Goal: Task Accomplishment & Management: Use online tool/utility

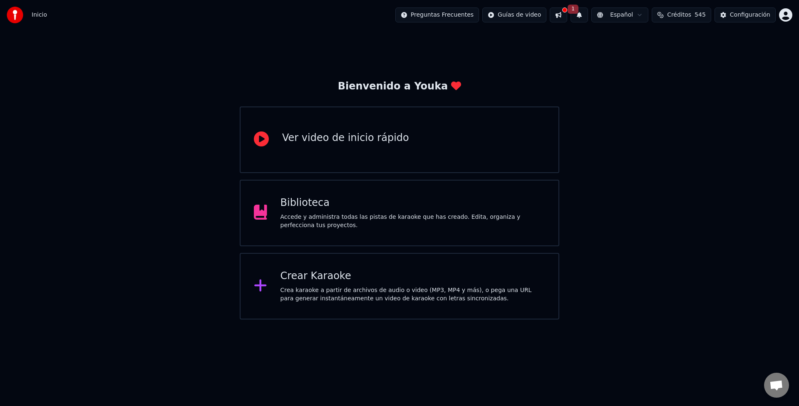
click at [304, 276] on div "Crear Karaoke" at bounding box center [412, 276] width 265 height 13
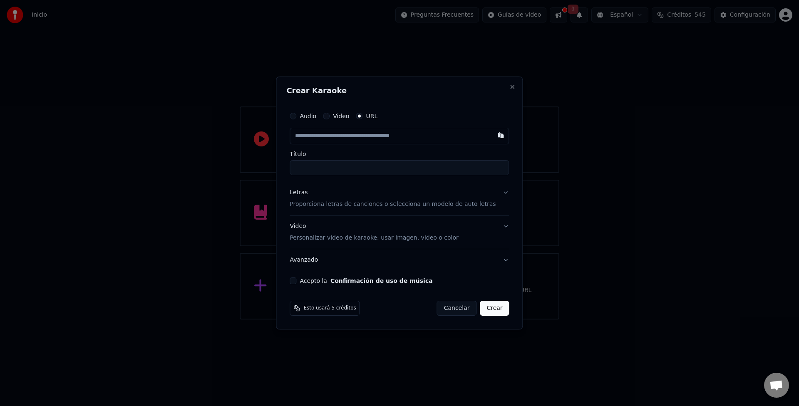
click at [341, 116] on div "Video" at bounding box center [336, 116] width 26 height 7
click at [344, 114] on label "Video" at bounding box center [341, 116] width 16 height 6
click at [329, 114] on button "Video" at bounding box center [326, 116] width 7 height 7
click at [343, 132] on div "Seleccionar archivo" at bounding box center [325, 136] width 70 height 15
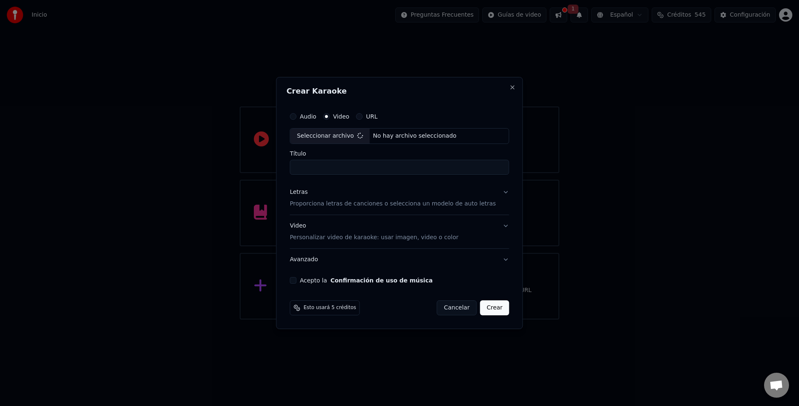
type input "*******"
click at [307, 193] on div "Letras" at bounding box center [298, 192] width 18 height 8
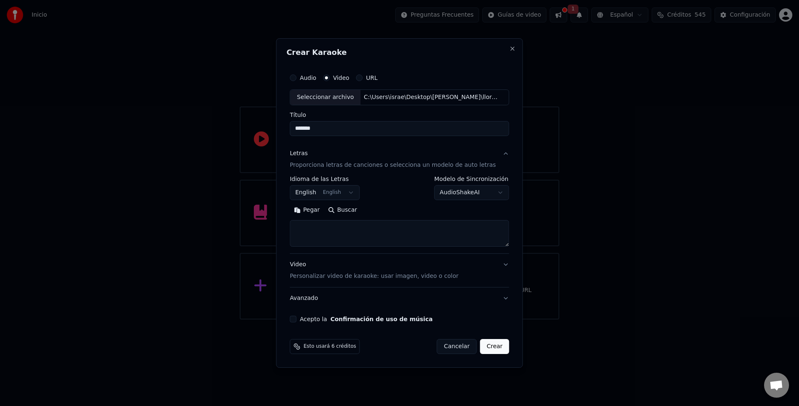
click at [316, 194] on button "English English" at bounding box center [324, 192] width 70 height 15
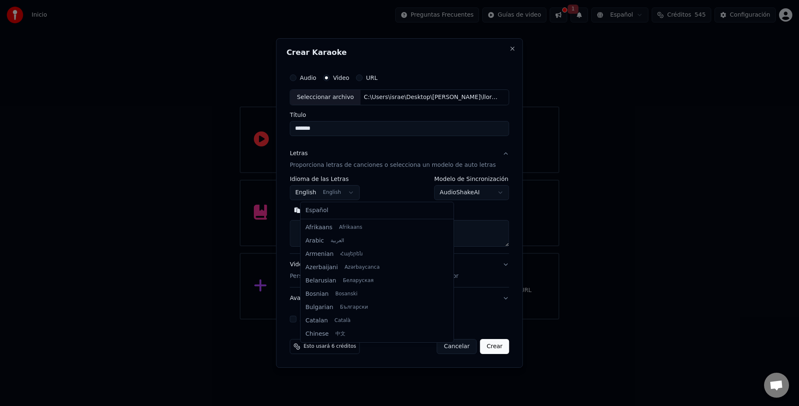
scroll to position [67, 0]
select select "**"
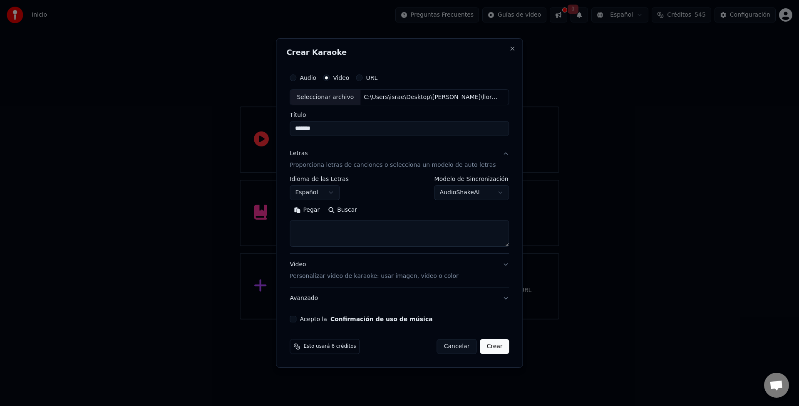
click at [318, 212] on button "Pegar" at bounding box center [306, 209] width 34 height 13
click at [296, 320] on button "Acepto la Confirmación de uso de música" at bounding box center [292, 319] width 7 height 7
click at [492, 349] on button "Crear" at bounding box center [494, 346] width 29 height 15
type textarea "**********"
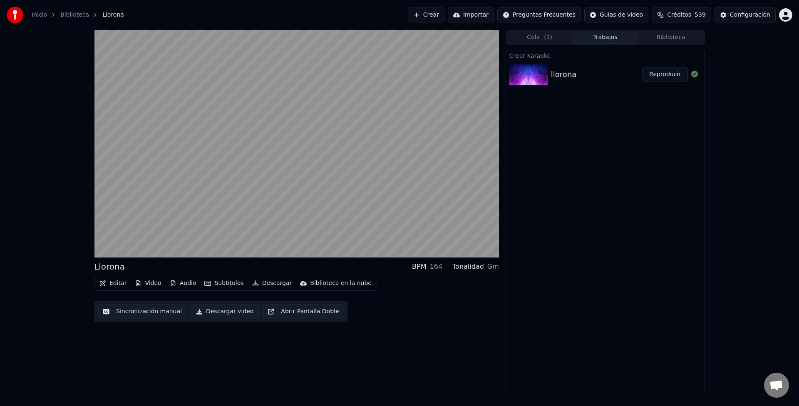
click at [183, 284] on button "Audio" at bounding box center [182, 283] width 33 height 12
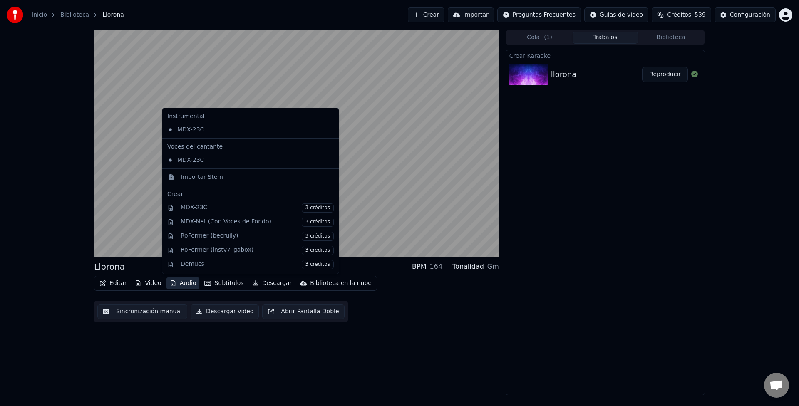
click at [183, 284] on button "Audio" at bounding box center [182, 283] width 33 height 12
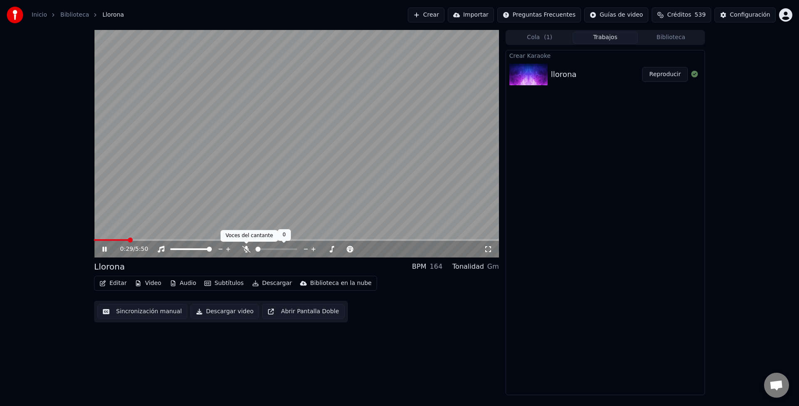
click at [248, 250] on icon at bounding box center [246, 249] width 8 height 7
click at [484, 248] on icon at bounding box center [488, 249] width 8 height 7
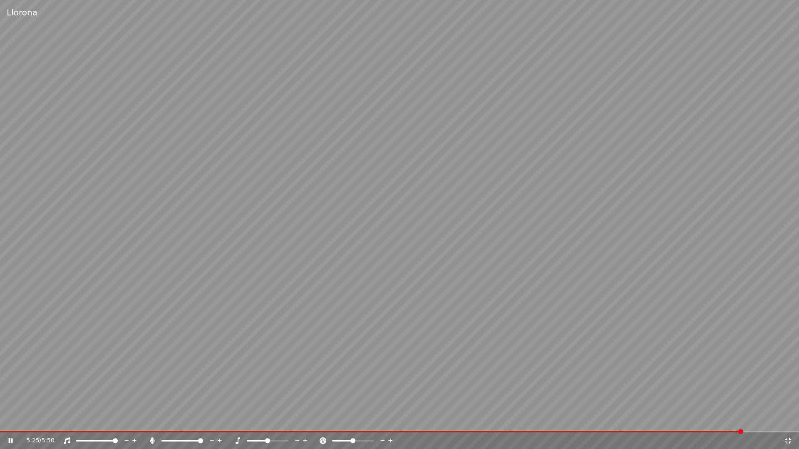
click at [498, 306] on video at bounding box center [399, 224] width 799 height 449
click at [499, 306] on video at bounding box center [399, 224] width 799 height 449
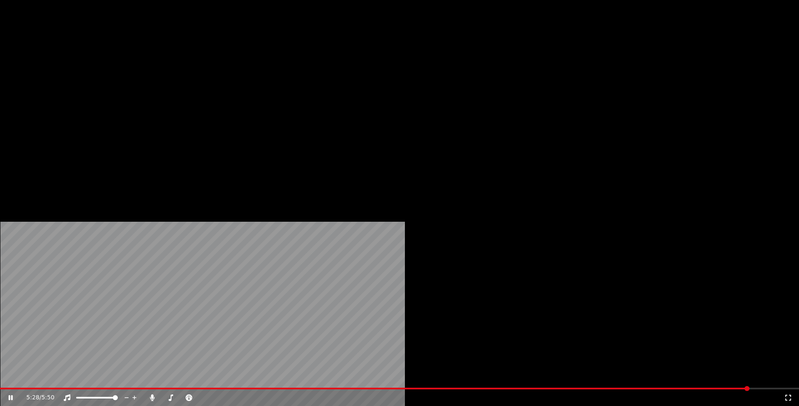
click at [140, 62] on button "Video" at bounding box center [147, 56] width 33 height 12
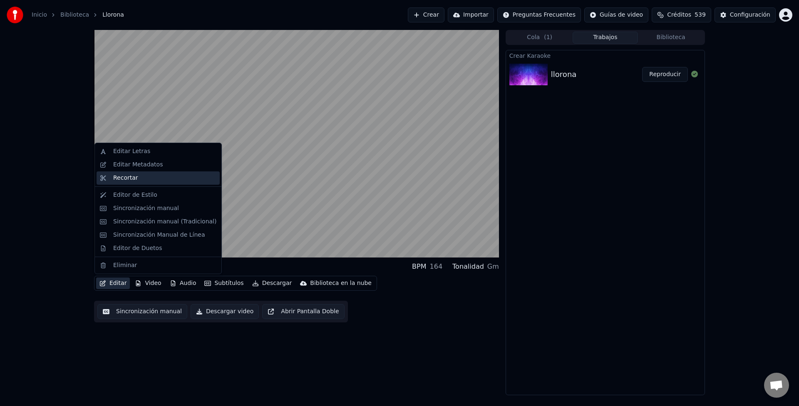
click at [148, 174] on div "Recortar" at bounding box center [164, 178] width 103 height 8
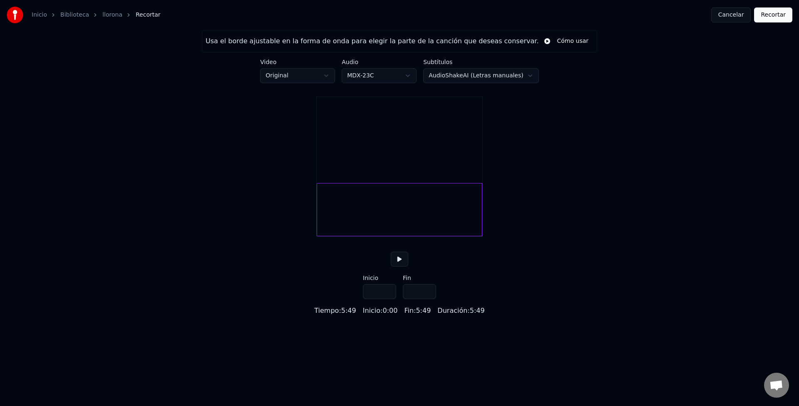
click at [466, 224] on div at bounding box center [400, 209] width 166 height 53
click at [452, 228] on div at bounding box center [451, 209] width 2 height 52
type input "*****"
click at [430, 230] on div at bounding box center [385, 209] width 137 height 53
click at [396, 267] on button at bounding box center [399, 259] width 17 height 15
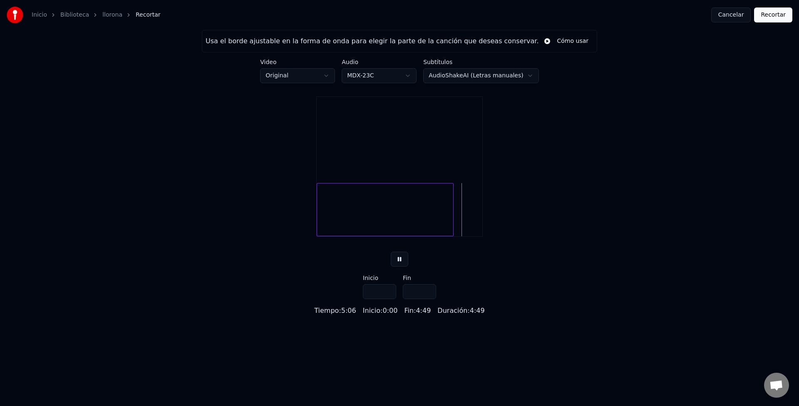
click at [732, 14] on button "Cancelar" at bounding box center [731, 14] width 40 height 15
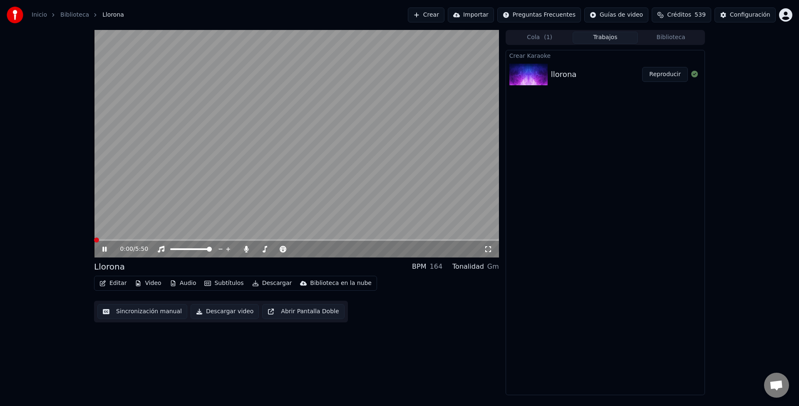
click at [371, 238] on video at bounding box center [296, 144] width 405 height 228
click at [377, 239] on span at bounding box center [296, 240] width 405 height 2
click at [385, 214] on video at bounding box center [296, 144] width 405 height 228
click at [411, 239] on span at bounding box center [296, 240] width 405 height 2
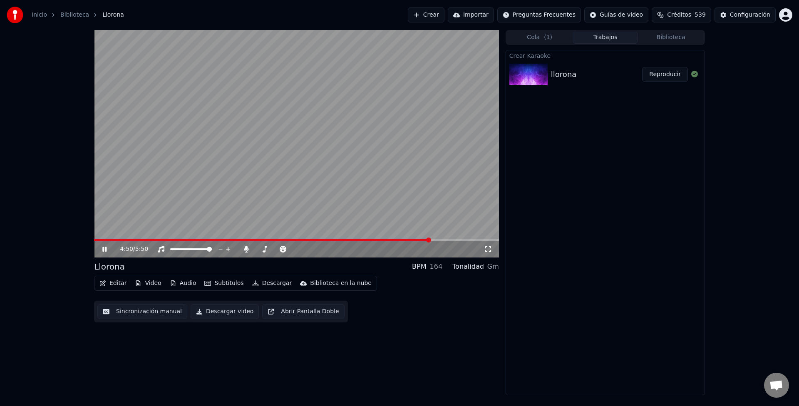
click at [119, 282] on button "Editar" at bounding box center [113, 283] width 34 height 12
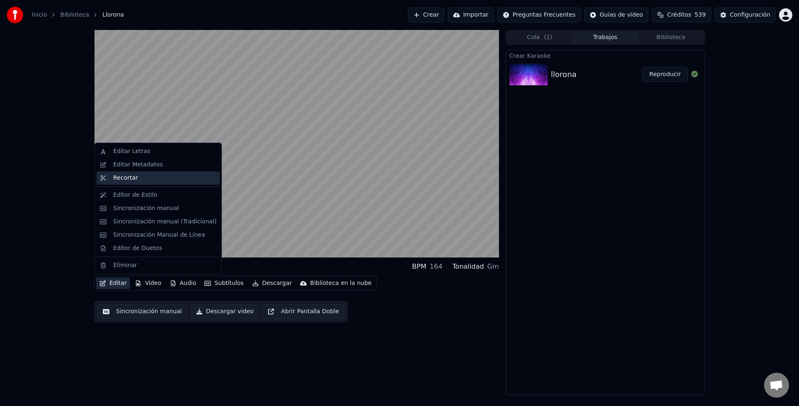
click at [176, 175] on div "Recortar" at bounding box center [164, 178] width 103 height 8
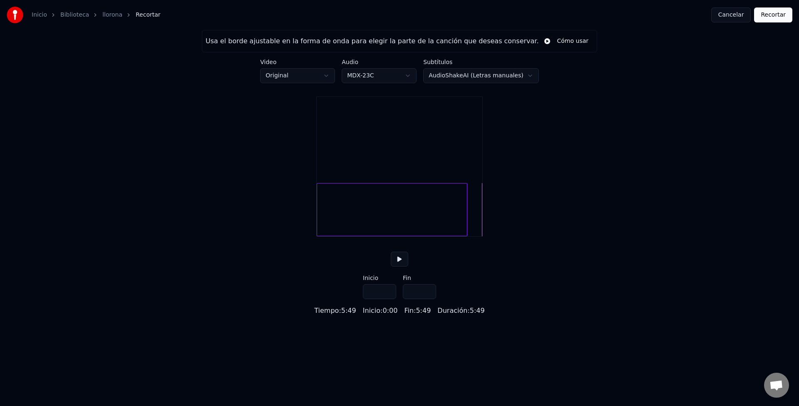
click at [464, 231] on div at bounding box center [465, 209] width 2 height 52
click at [459, 232] on div at bounding box center [460, 209] width 2 height 52
click at [451, 232] on div at bounding box center [451, 209] width 2 height 52
type input "*****"
click at [769, 16] on button "Recortar" at bounding box center [773, 14] width 38 height 15
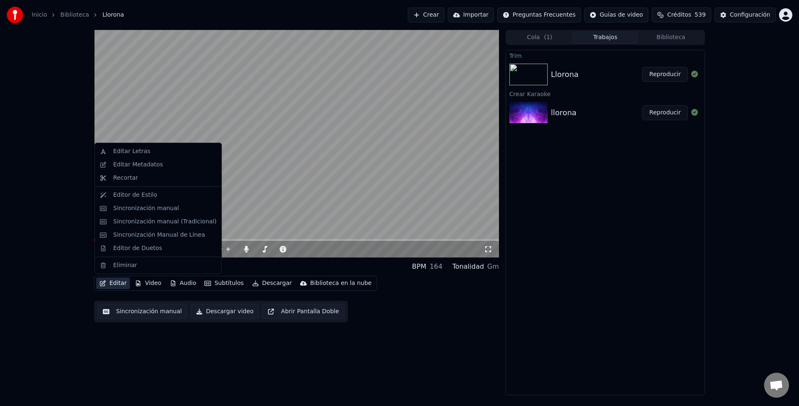
click at [121, 285] on button "Editar" at bounding box center [113, 283] width 34 height 12
click at [143, 149] on div "Editar Letras" at bounding box center [131, 151] width 37 height 8
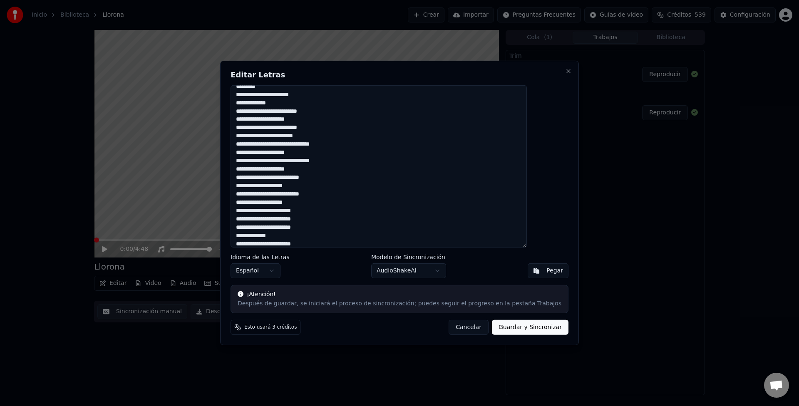
scroll to position [261, 0]
drag, startPoint x: 255, startPoint y: 195, endPoint x: 393, endPoint y: 270, distance: 157.1
click at [393, 270] on div "Editar Letras Idioma de las Letras Español Modelo de Sincronización AudioShakeA…" at bounding box center [399, 203] width 359 height 284
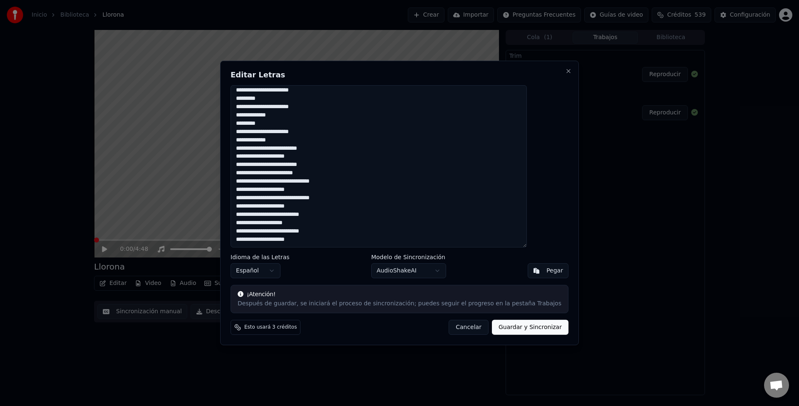
scroll to position [219, 0]
click at [449, 326] on button "Cancelar" at bounding box center [468, 327] width 40 height 15
type textarea "**********"
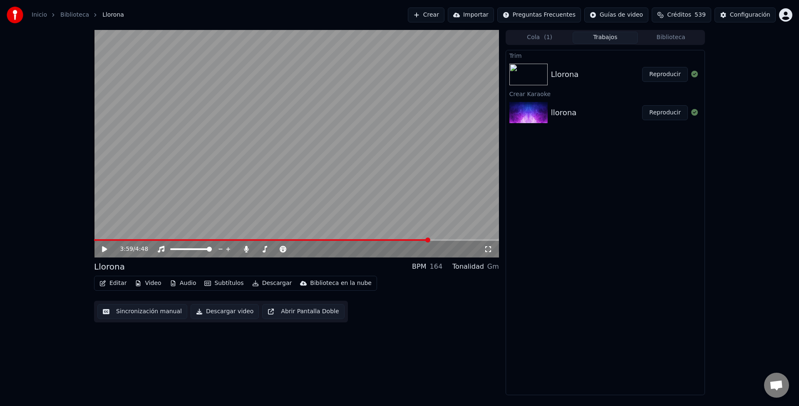
click at [430, 240] on span at bounding box center [296, 240] width 405 height 2
click at [416, 178] on video at bounding box center [296, 144] width 405 height 228
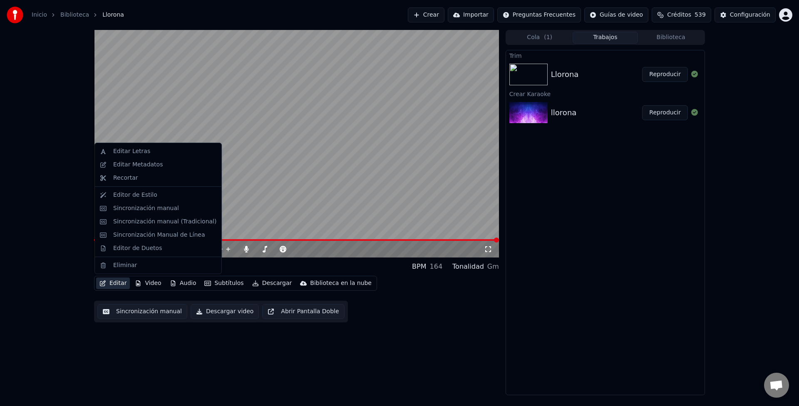
click at [109, 284] on button "Editar" at bounding box center [113, 283] width 34 height 12
click at [141, 154] on div "Editar Letras" at bounding box center [131, 151] width 37 height 8
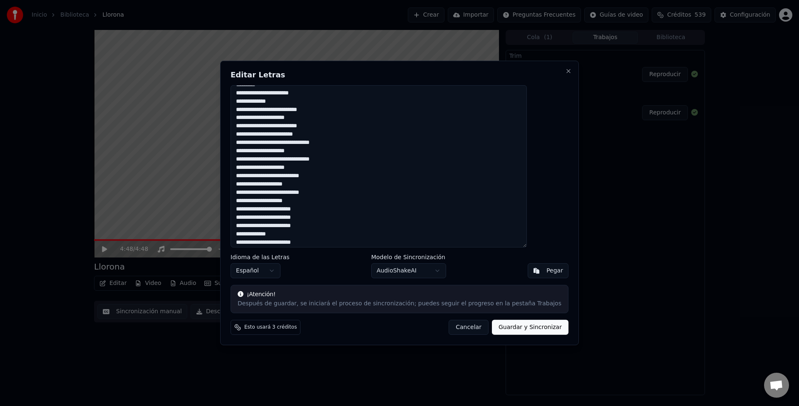
scroll to position [261, 0]
drag, startPoint x: 323, startPoint y: 134, endPoint x: 423, endPoint y: 307, distance: 199.6
click at [421, 306] on div "Editar Letras Idioma de las Letras Español Modelo de Sincronización AudioShakeA…" at bounding box center [399, 203] width 359 height 284
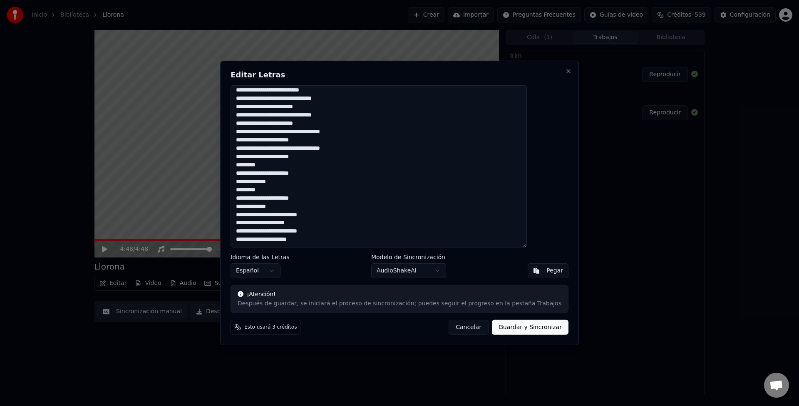
scroll to position [144, 0]
type textarea "**********"
click at [505, 332] on button "Guardar y Sincronizar" at bounding box center [530, 327] width 77 height 15
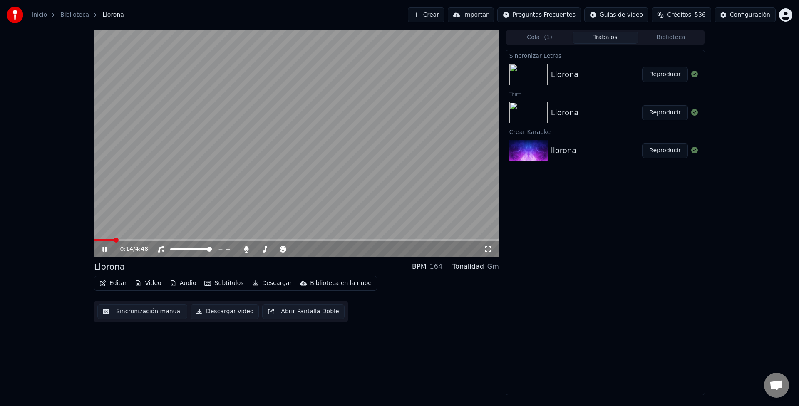
click at [488, 250] on icon at bounding box center [488, 249] width 8 height 7
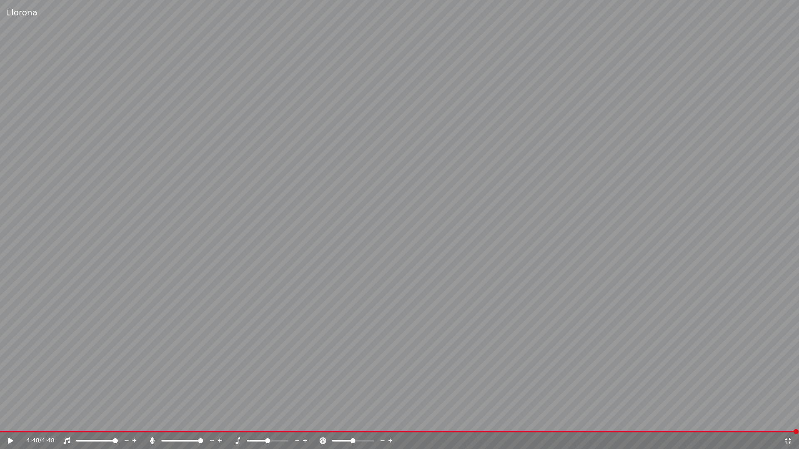
click at [387, 326] on video at bounding box center [399, 224] width 799 height 449
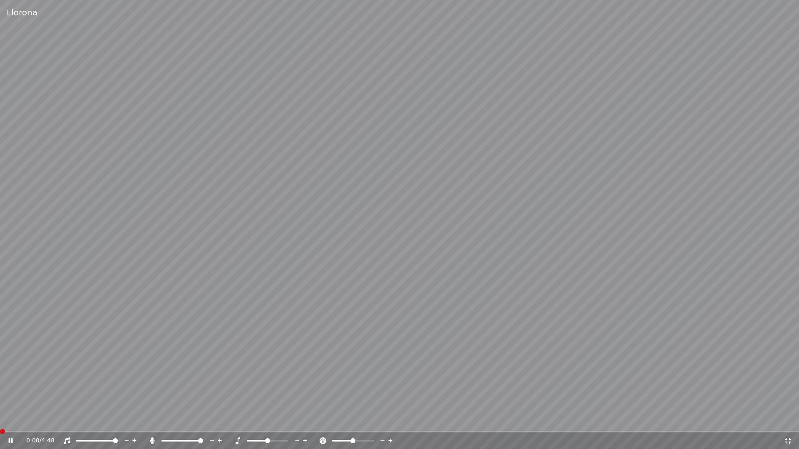
drag, startPoint x: 387, startPoint y: 326, endPoint x: 388, endPoint y: 317, distance: 9.6
click at [388, 326] on video at bounding box center [399, 224] width 799 height 449
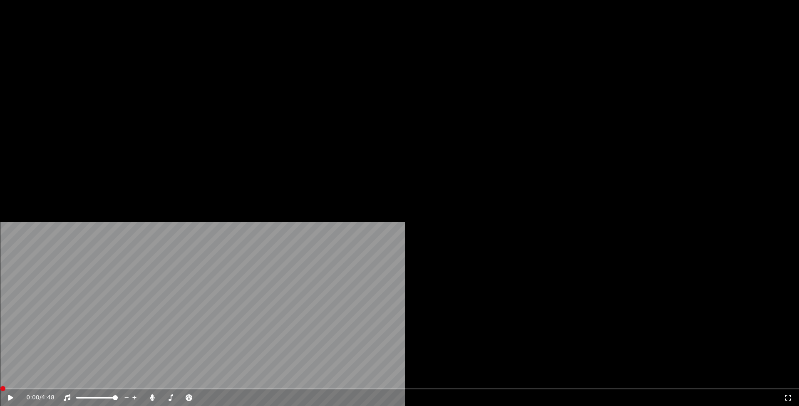
click at [258, 62] on button "Descargar" at bounding box center [272, 56] width 47 height 12
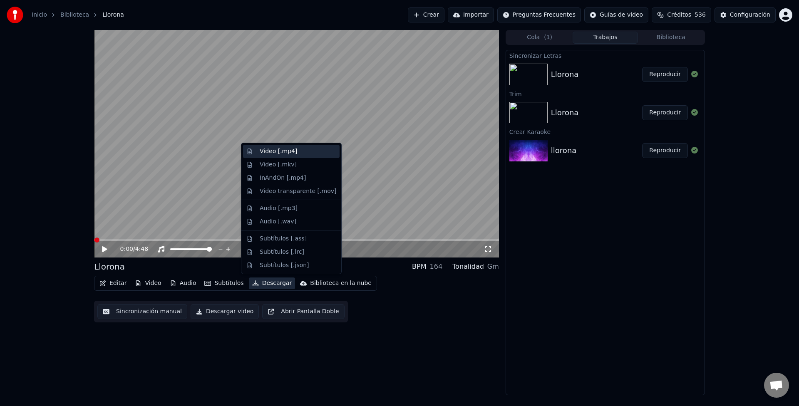
click at [263, 153] on div "Video [.mp4]" at bounding box center [278, 151] width 37 height 8
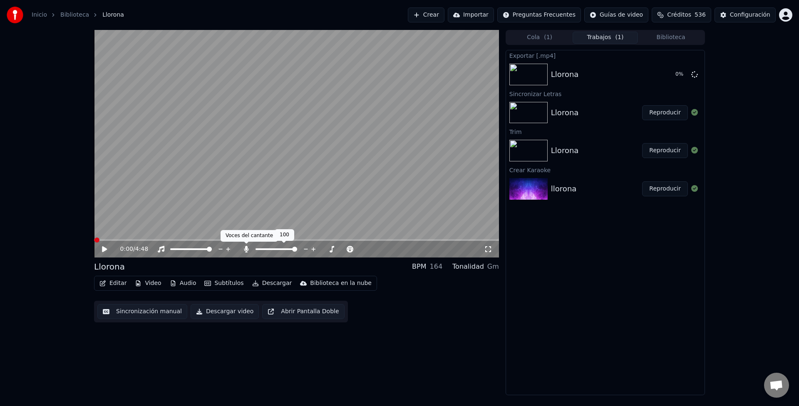
click at [246, 248] on icon at bounding box center [246, 249] width 5 height 7
click at [219, 314] on button "Descargar video" at bounding box center [224, 311] width 68 height 15
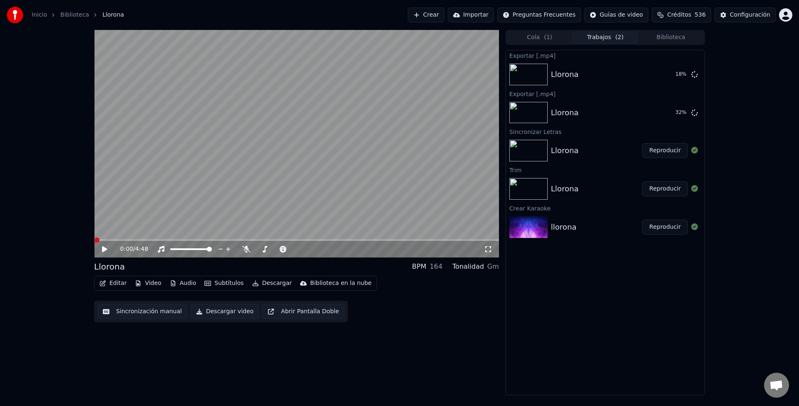
click at [665, 35] on button "Biblioteca" at bounding box center [671, 38] width 66 height 12
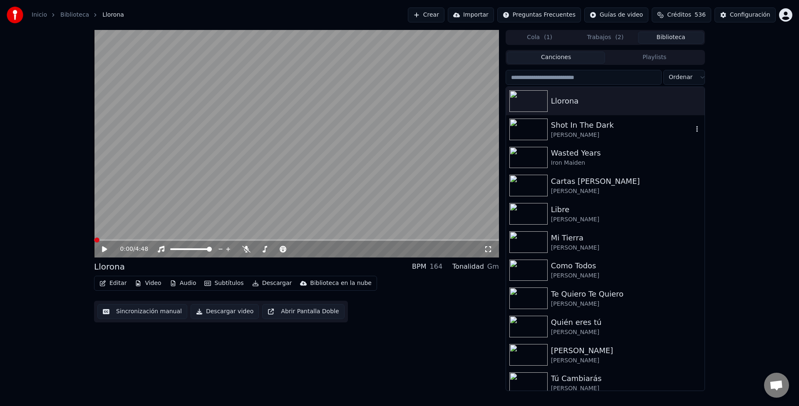
click at [560, 126] on div "Shot In The Dark" at bounding box center [622, 125] width 142 height 12
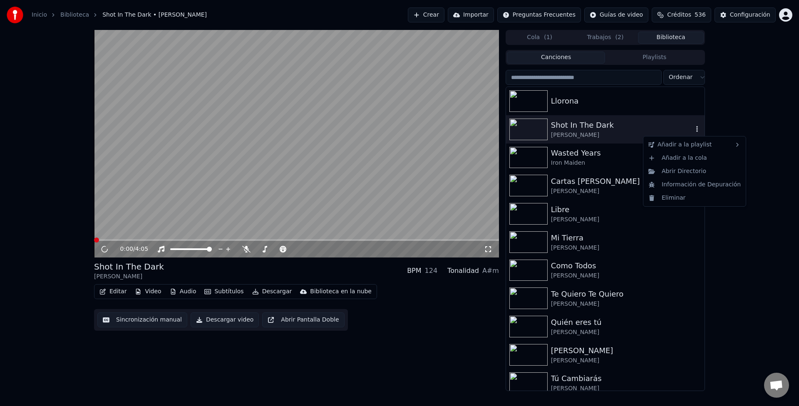
click at [693, 130] on icon "button" at bounding box center [697, 129] width 8 height 7
click at [583, 102] on div "Llorona" at bounding box center [622, 101] width 142 height 12
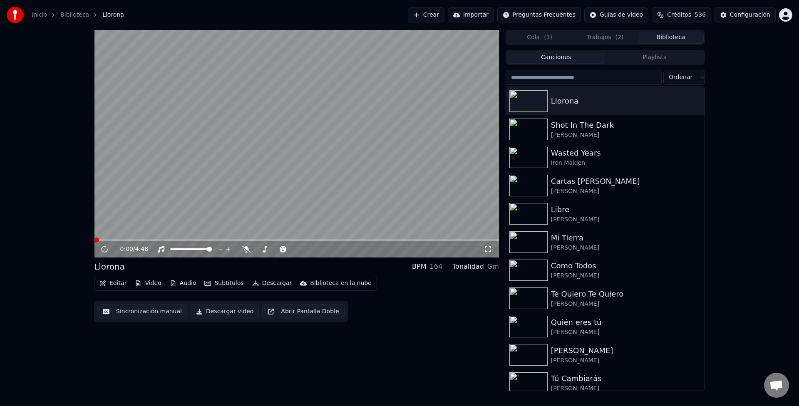
click at [597, 33] on button "Trabajos ( 2 )" at bounding box center [605, 38] width 66 height 12
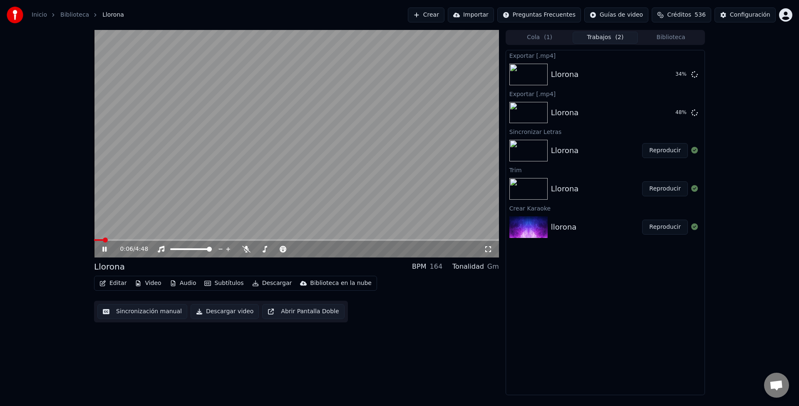
click at [266, 170] on video at bounding box center [296, 144] width 405 height 228
click at [663, 33] on button "Biblioteca" at bounding box center [671, 38] width 66 height 12
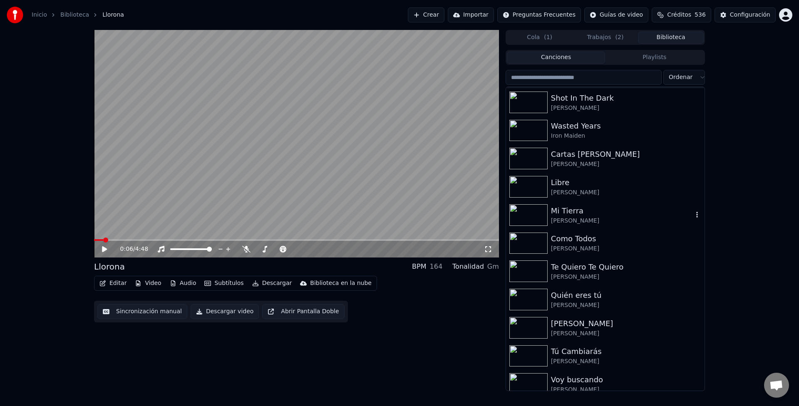
scroll to position [42, 0]
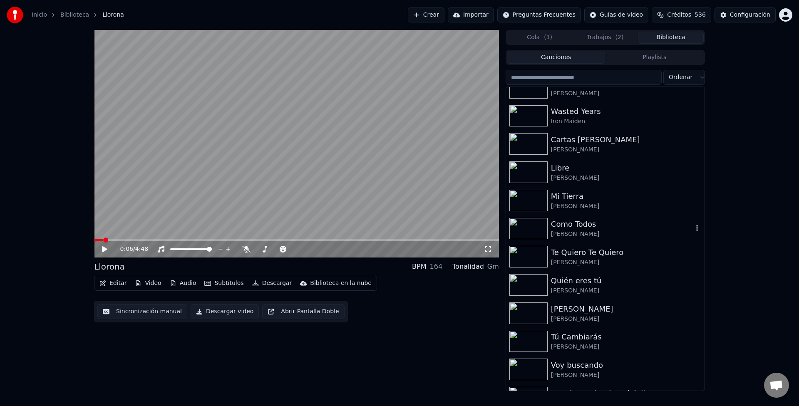
click at [559, 226] on div "Como Todos" at bounding box center [622, 224] width 142 height 12
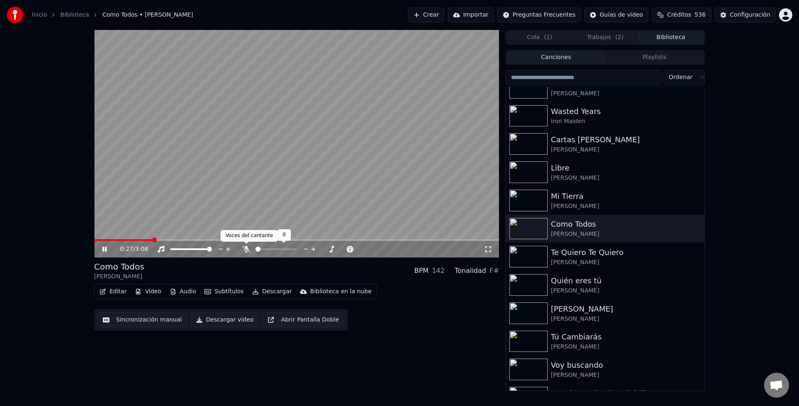
click at [247, 251] on icon at bounding box center [246, 249] width 8 height 7
click at [584, 175] on div "[PERSON_NAME]" at bounding box center [622, 178] width 142 height 8
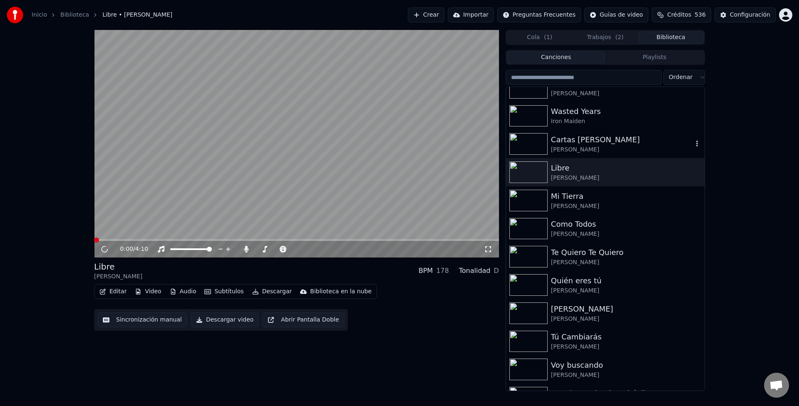
click at [602, 143] on div "Cartas [PERSON_NAME]" at bounding box center [622, 140] width 142 height 12
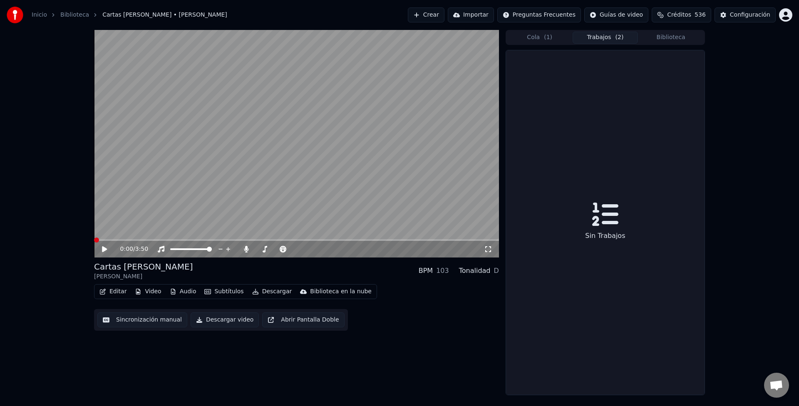
click at [594, 37] on button "Trabajos ( 2 )" at bounding box center [605, 38] width 66 height 12
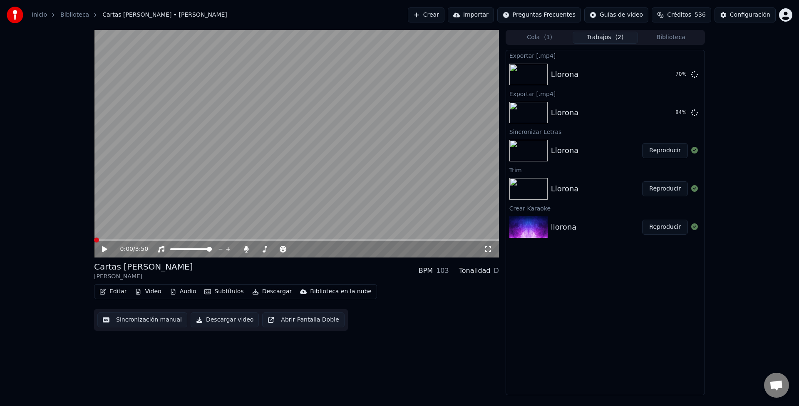
click at [671, 36] on button "Biblioteca" at bounding box center [671, 38] width 66 height 12
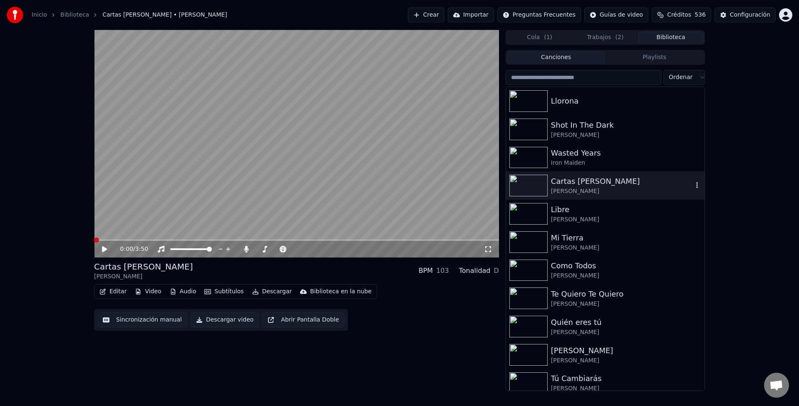
click at [542, 180] on img at bounding box center [528, 186] width 38 height 22
click at [398, 192] on video at bounding box center [296, 144] width 405 height 228
click at [615, 37] on button "Trabajos" at bounding box center [605, 38] width 66 height 12
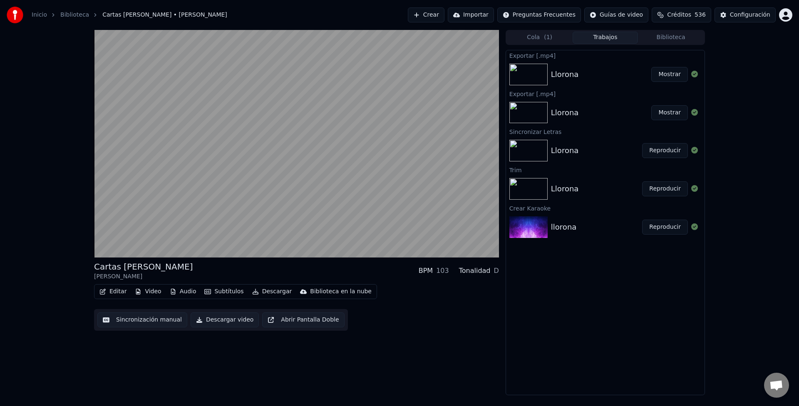
click at [665, 110] on button "Mostrar" at bounding box center [669, 112] width 37 height 15
click at [661, 77] on button "Mostrar" at bounding box center [669, 74] width 37 height 15
click at [529, 138] on div "Llorona Reproducir" at bounding box center [605, 150] width 198 height 28
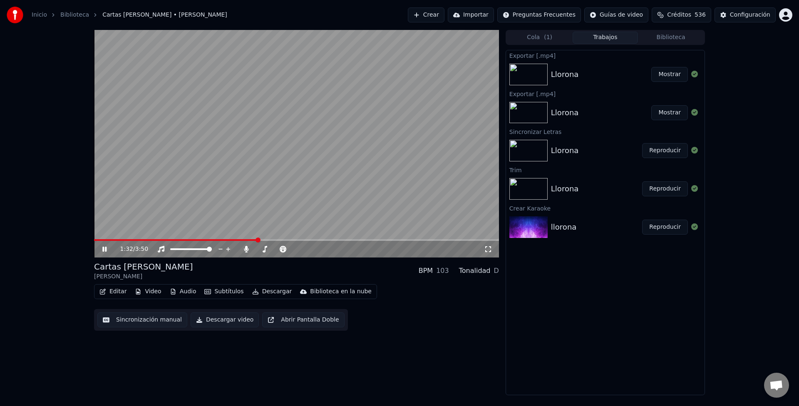
click at [657, 149] on button "Reproducir" at bounding box center [665, 150] width 46 height 15
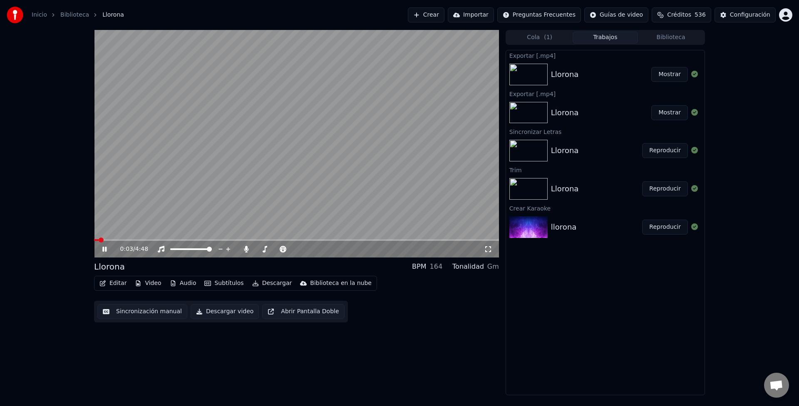
click at [215, 310] on button "Descargar video" at bounding box center [224, 311] width 68 height 15
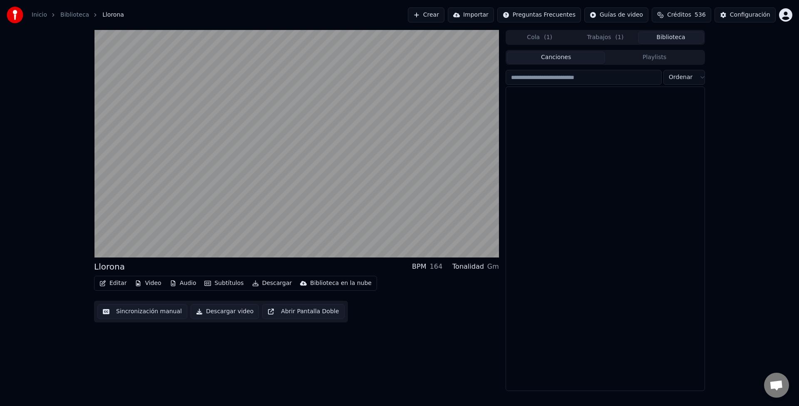
drag, startPoint x: 670, startPoint y: 35, endPoint x: 676, endPoint y: 32, distance: 6.6
click at [676, 32] on button "Biblioteca" at bounding box center [671, 38] width 66 height 12
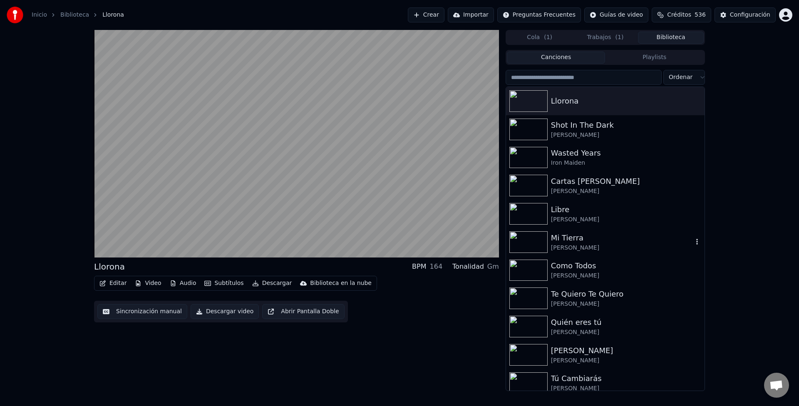
click at [522, 240] on img at bounding box center [528, 242] width 38 height 22
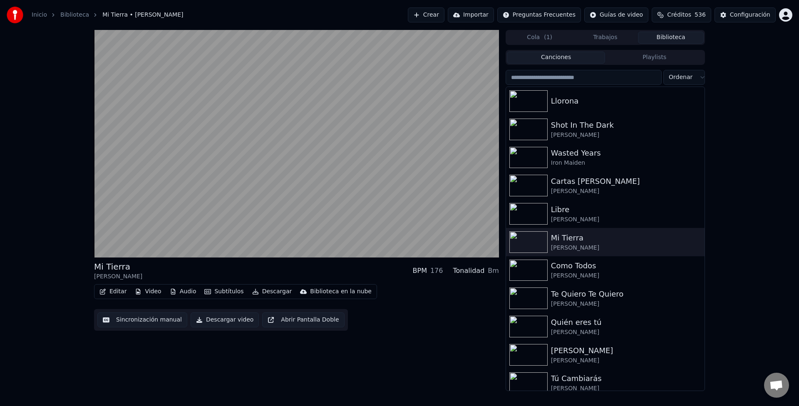
click at [274, 290] on button "Descargar" at bounding box center [272, 292] width 47 height 12
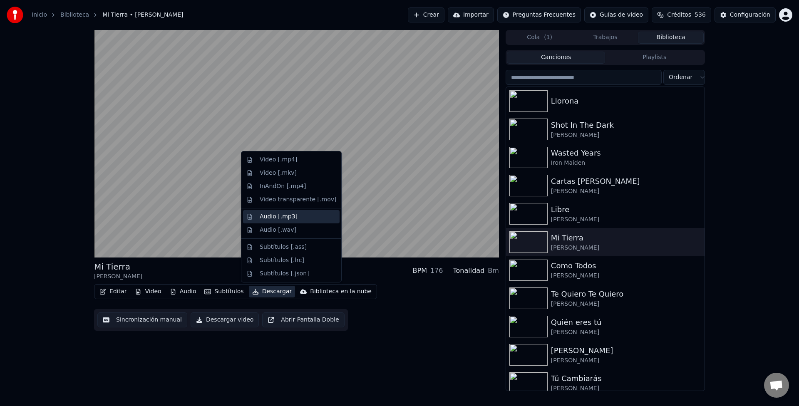
click at [291, 217] on div "Audio [.mp3]" at bounding box center [279, 217] width 38 height 8
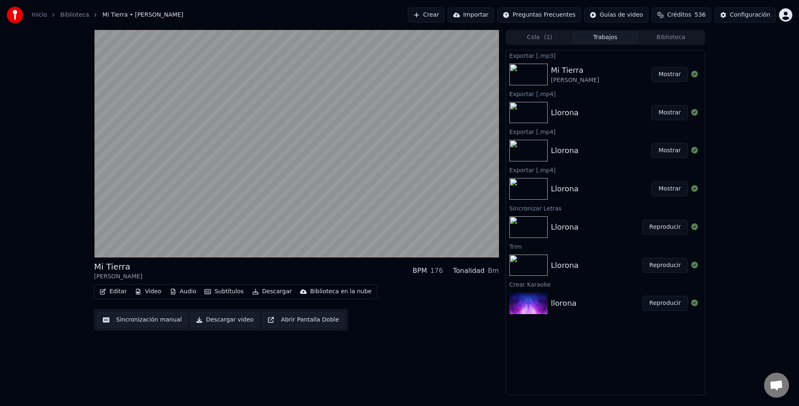
click at [668, 74] on button "Mostrar" at bounding box center [669, 74] width 37 height 15
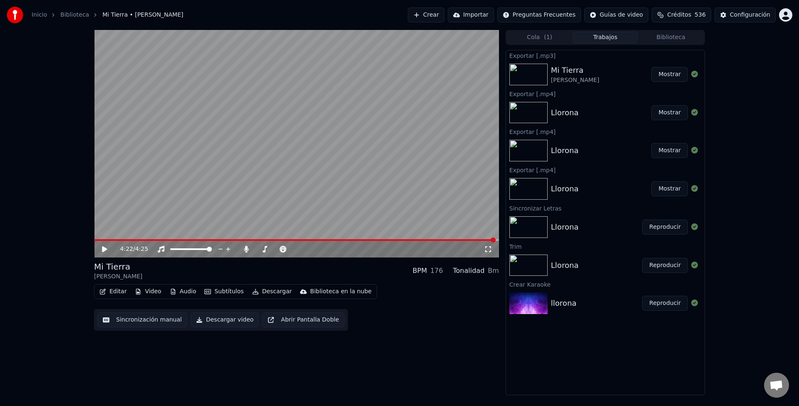
click at [665, 112] on button "Mostrar" at bounding box center [669, 112] width 37 height 15
click at [444, 17] on button "Crear" at bounding box center [426, 14] width 37 height 15
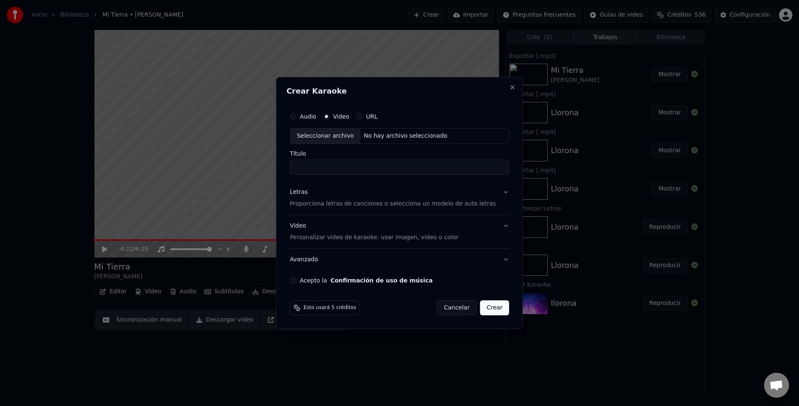
click at [347, 134] on div "Seleccionar archivo" at bounding box center [325, 136] width 70 height 15
click at [348, 119] on label "Video" at bounding box center [341, 117] width 16 height 6
click at [329, 119] on button "Video" at bounding box center [326, 116] width 7 height 7
click at [338, 132] on div "Seleccionar archivo" at bounding box center [325, 136] width 70 height 15
click at [497, 89] on h2 "Crear Karaoke" at bounding box center [399, 90] width 226 height 7
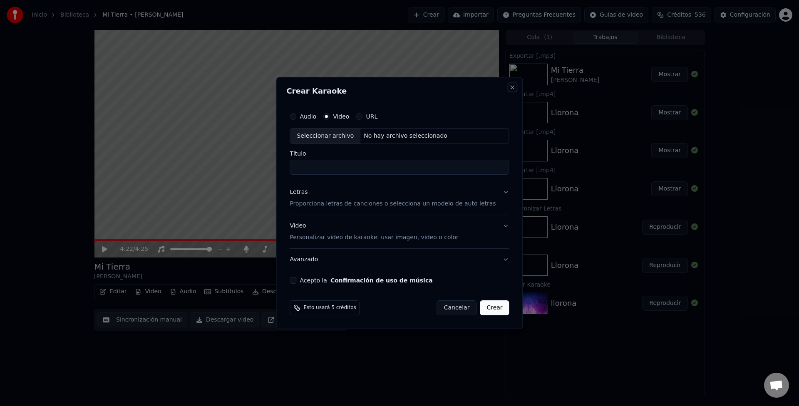
click at [509, 87] on button "Close" at bounding box center [512, 87] width 7 height 7
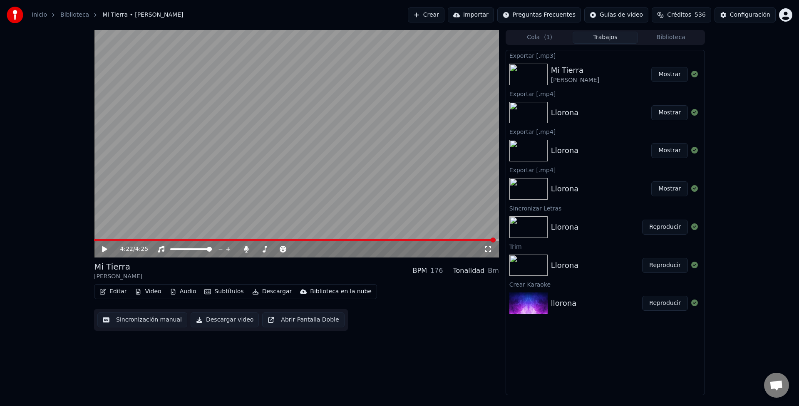
click at [444, 17] on button "Crear" at bounding box center [426, 14] width 37 height 15
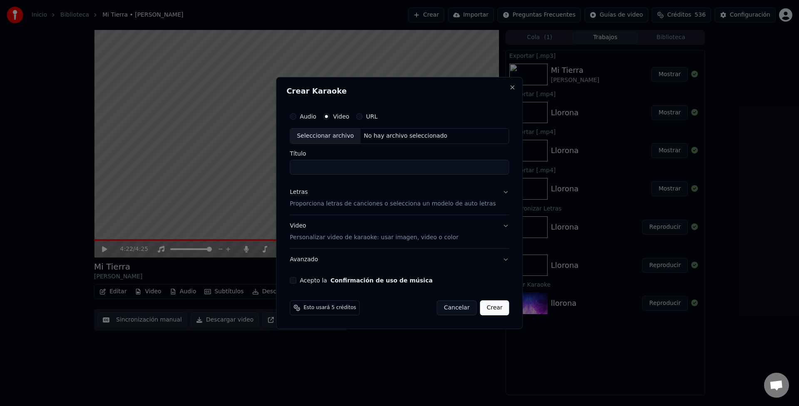
click at [354, 138] on div "Seleccionar archivo" at bounding box center [325, 136] width 70 height 15
click at [318, 137] on div "Seleccionar archivo" at bounding box center [325, 136] width 70 height 15
click at [307, 119] on div "Audio" at bounding box center [302, 116] width 27 height 7
click at [306, 114] on div "Audio" at bounding box center [302, 116] width 27 height 7
click at [296, 117] on button "Audio" at bounding box center [292, 116] width 7 height 7
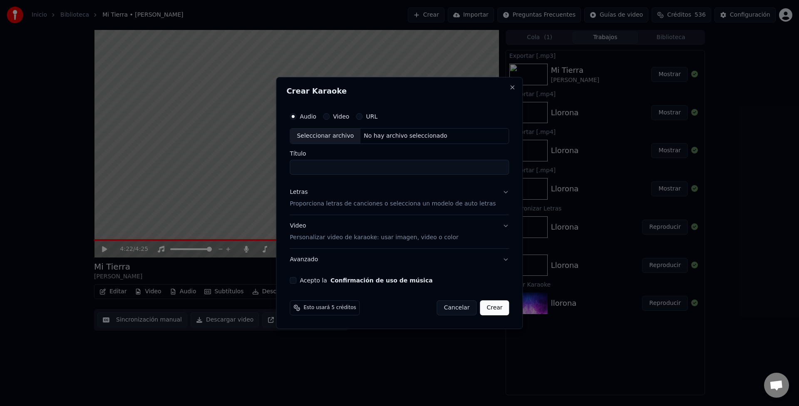
click at [296, 114] on button "Audio" at bounding box center [292, 116] width 7 height 7
click at [352, 136] on div "Seleccionar archivo" at bounding box center [325, 136] width 70 height 15
type input "*******"
click at [307, 190] on div "Letras" at bounding box center [298, 192] width 18 height 8
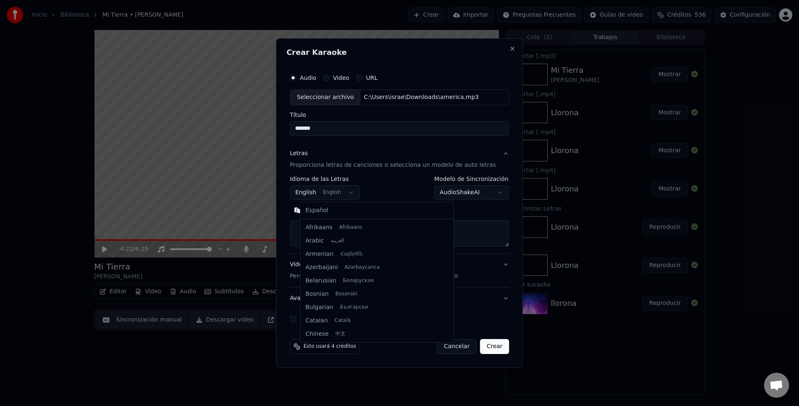
click at [315, 195] on body "**********" at bounding box center [399, 203] width 799 height 406
select select "**"
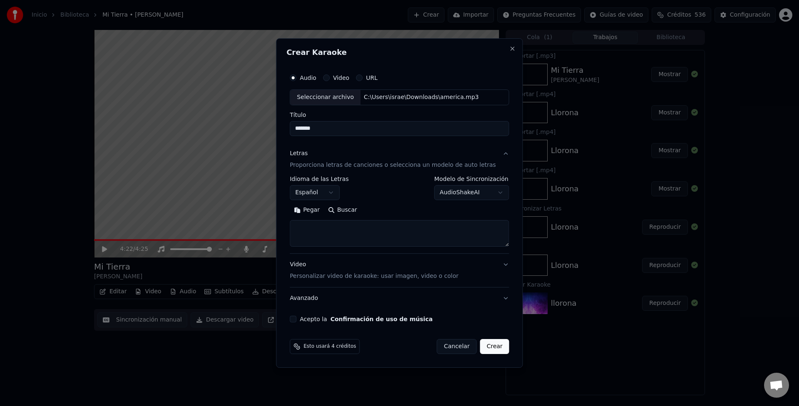
click at [318, 211] on button "Pegar" at bounding box center [306, 209] width 34 height 13
click at [296, 319] on button "Acepto la Confirmación de uso de música" at bounding box center [292, 319] width 7 height 7
click at [484, 345] on button "Crear" at bounding box center [494, 346] width 29 height 15
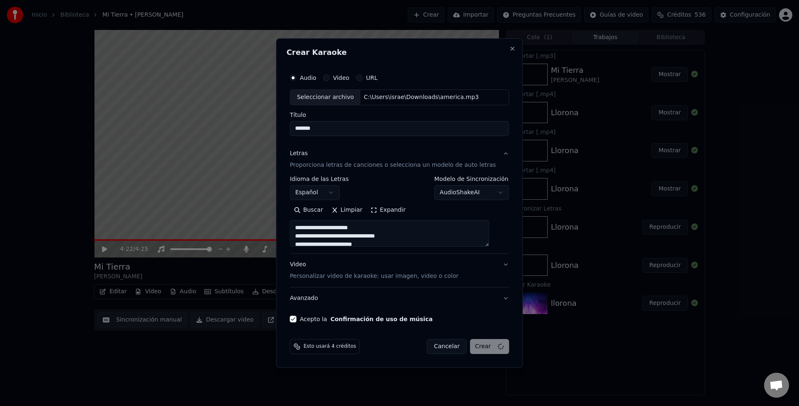
type textarea "**********"
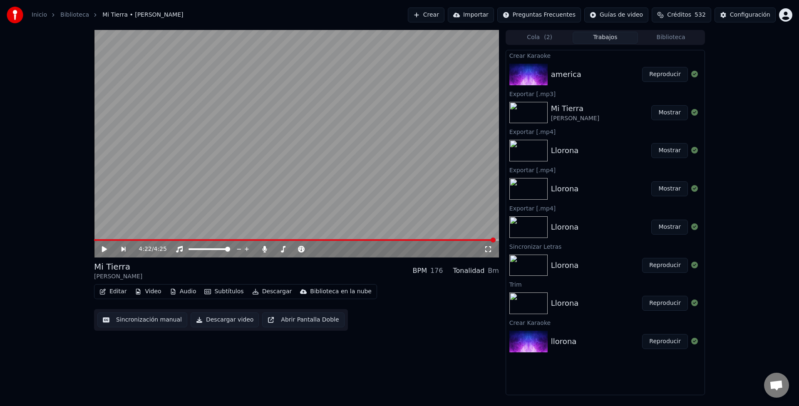
click at [326, 152] on video at bounding box center [296, 144] width 405 height 228
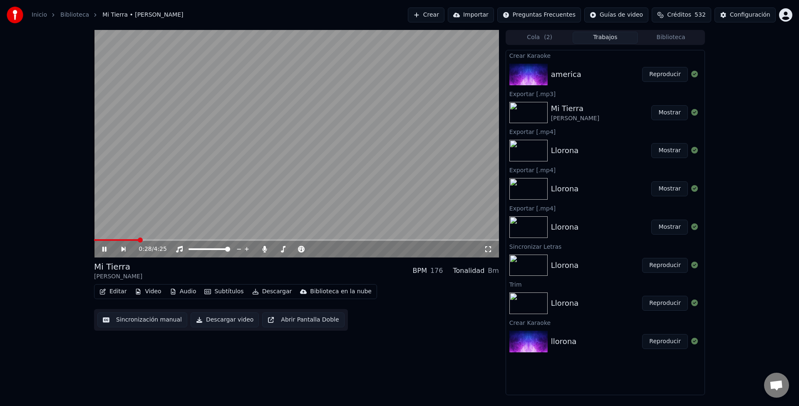
click at [444, 20] on button "Crear" at bounding box center [426, 14] width 37 height 15
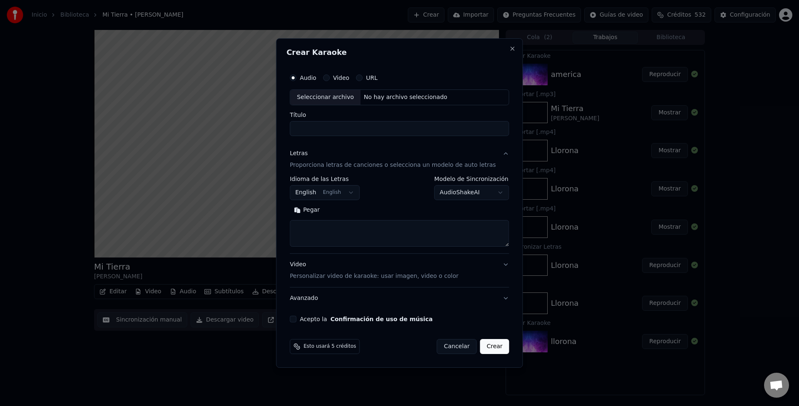
click at [318, 94] on div "Seleccionar archivo" at bounding box center [325, 97] width 70 height 15
type input "**********"
click at [321, 211] on button "Pegar" at bounding box center [306, 209] width 34 height 13
type textarea "******"
drag, startPoint x: 337, startPoint y: 238, endPoint x: 267, endPoint y: 197, distance: 81.3
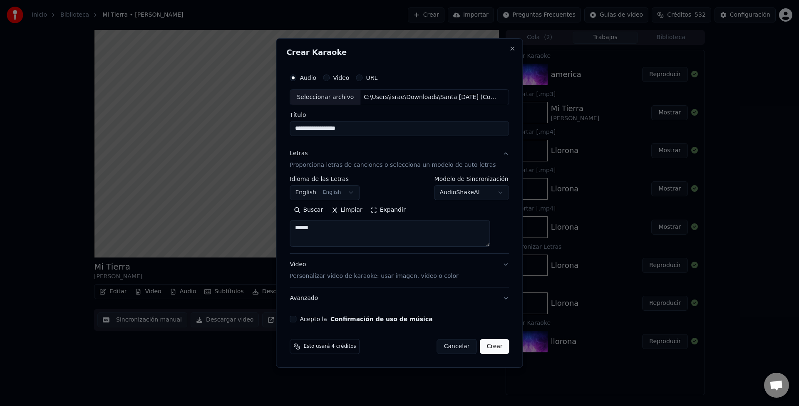
click at [267, 197] on body "**********" at bounding box center [399, 203] width 799 height 406
click at [317, 210] on button "Pegar" at bounding box center [306, 209] width 34 height 13
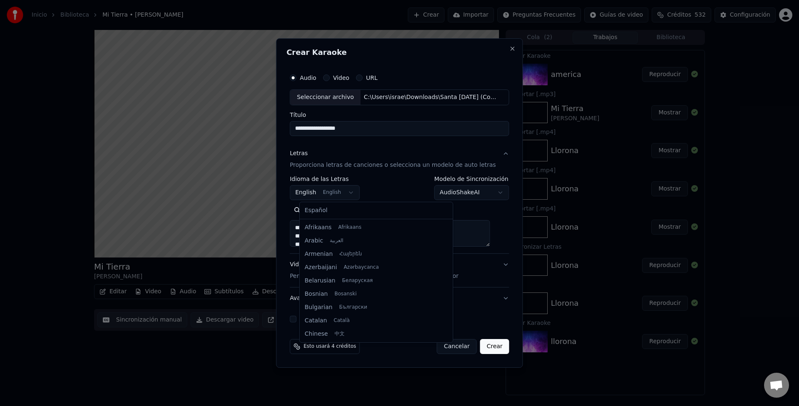
click at [319, 197] on body "**********" at bounding box center [399, 203] width 799 height 406
type textarea "**********"
select select "**"
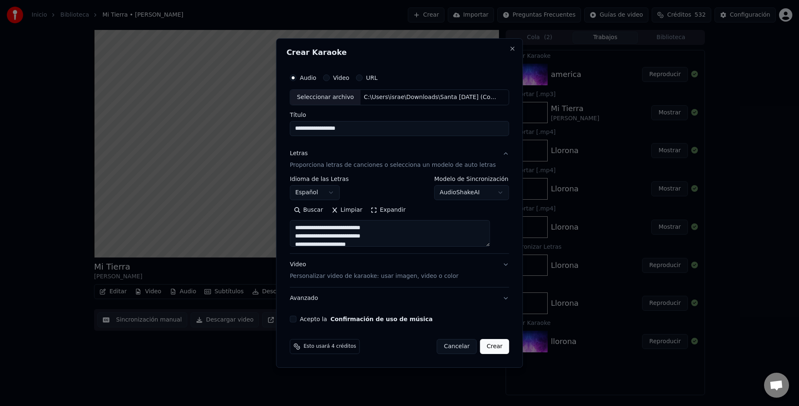
click at [307, 319] on div "Acepto la Confirmación de uso de música" at bounding box center [398, 319] width 219 height 7
click at [296, 319] on button "Acepto la Confirmación de uso de música" at bounding box center [292, 319] width 7 height 7
click at [487, 345] on button "Crear" at bounding box center [494, 346] width 29 height 15
type textarea "**********"
select select
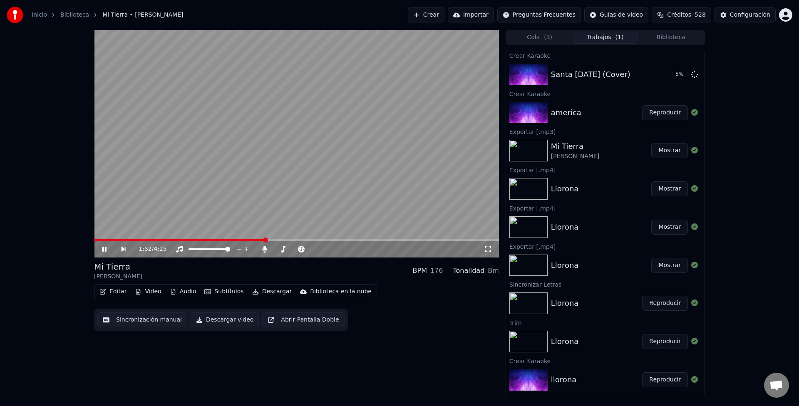
click at [189, 184] on video at bounding box center [296, 144] width 405 height 228
click at [444, 11] on button "Crear" at bounding box center [426, 14] width 37 height 15
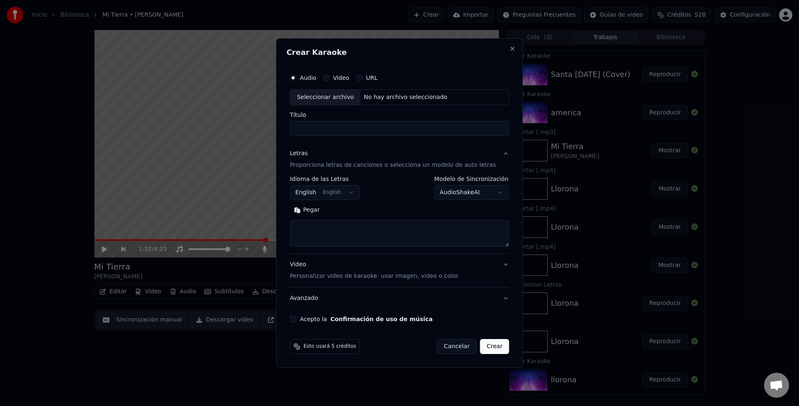
click at [328, 95] on div "Seleccionar archivo" at bounding box center [325, 97] width 70 height 15
type input "**********"
click at [307, 152] on div "Letras" at bounding box center [298, 153] width 18 height 8
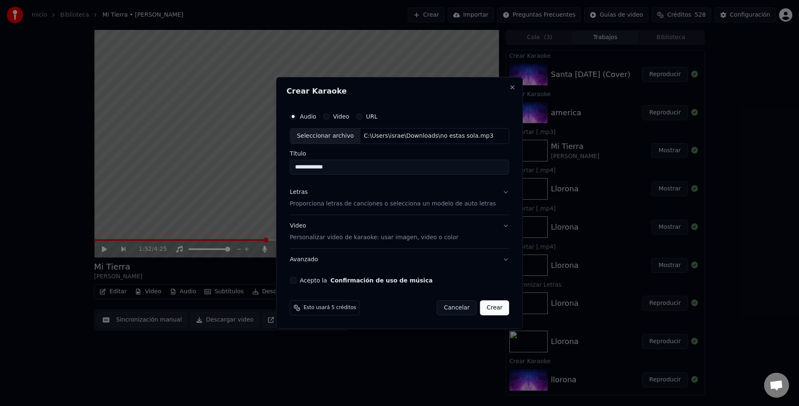
click at [307, 193] on div "Letras" at bounding box center [298, 192] width 18 height 8
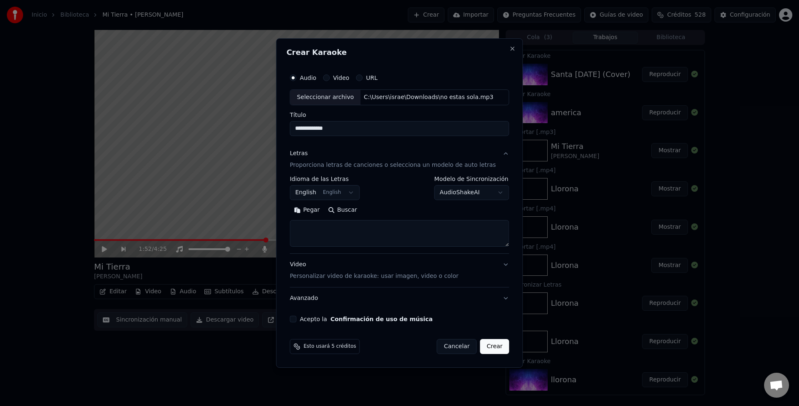
click at [323, 190] on body "**********" at bounding box center [399, 203] width 799 height 406
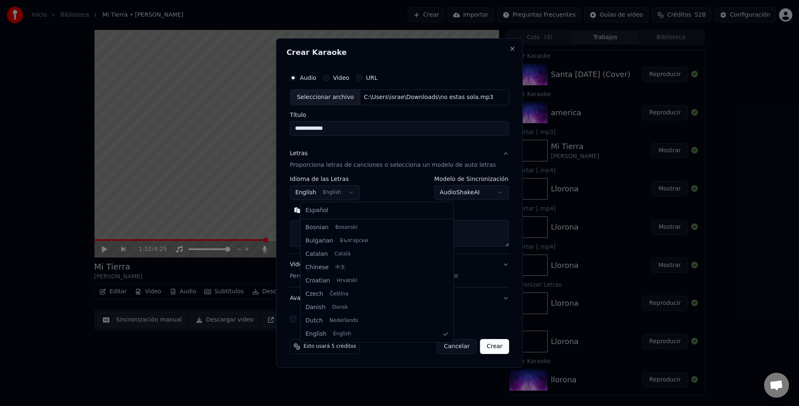
select select "**"
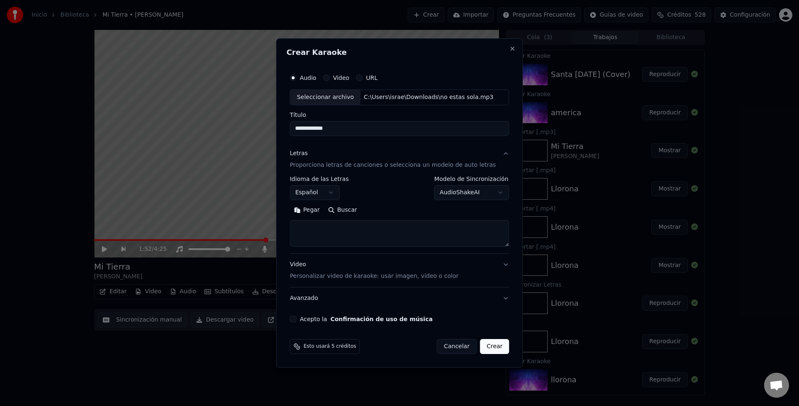
click at [318, 210] on button "Pegar" at bounding box center [306, 209] width 34 height 13
click at [489, 246] on textarea "**********" at bounding box center [388, 233] width 199 height 27
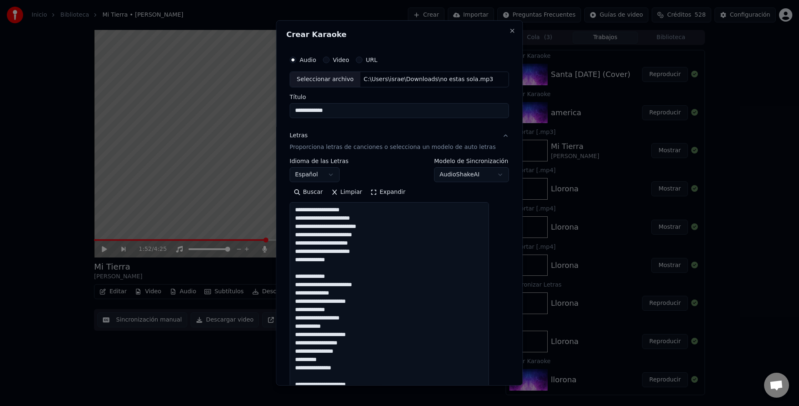
drag, startPoint x: 493, startPoint y: 243, endPoint x: 484, endPoint y: 408, distance: 165.0
click at [484, 406] on html "**********" at bounding box center [399, 203] width 799 height 406
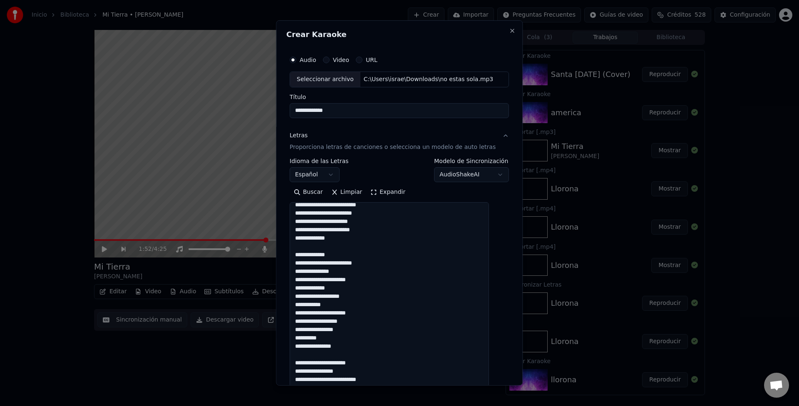
scroll to position [31, 0]
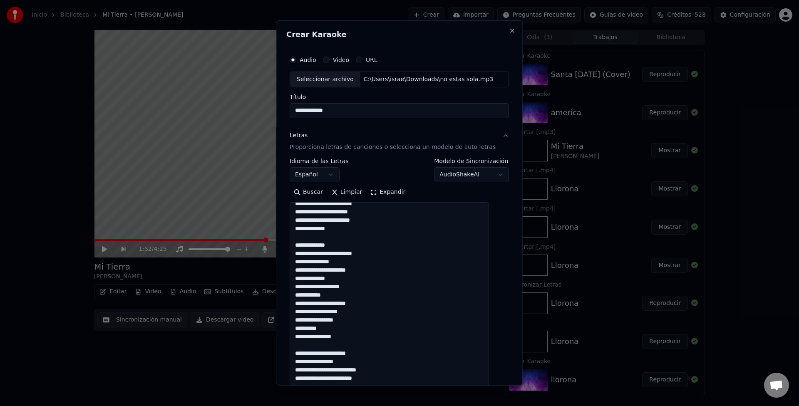
drag, startPoint x: 303, startPoint y: 245, endPoint x: 372, endPoint y: 339, distance: 116.6
click at [372, 339] on textarea "**********" at bounding box center [388, 306] width 199 height 209
click at [433, 374] on textarea "**********" at bounding box center [388, 306] width 199 height 209
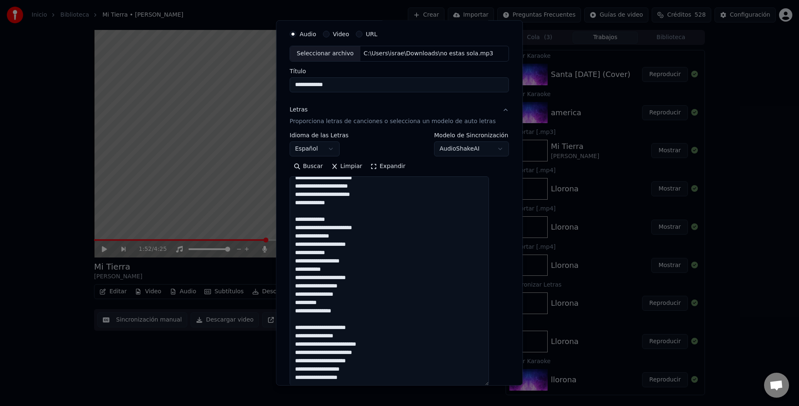
scroll to position [44, 0]
paste textarea "**********"
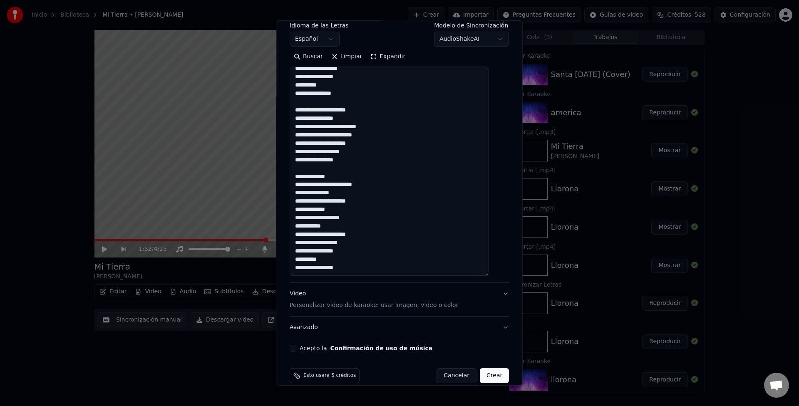
scroll to position [147, 0]
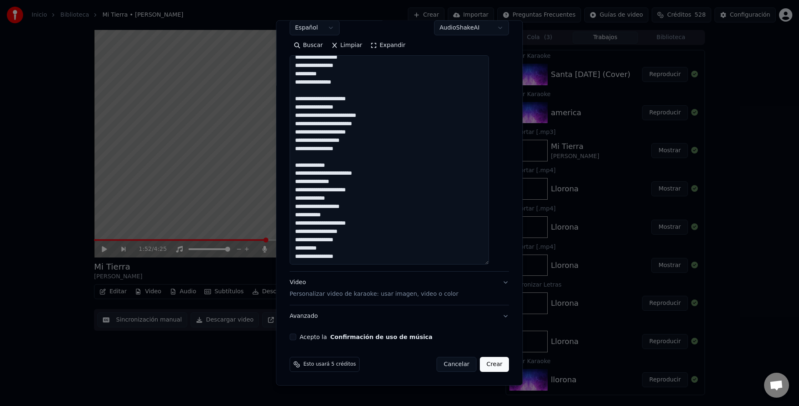
type textarea "**********"
click at [296, 337] on button "Acepto la Confirmación de uso de música" at bounding box center [292, 337] width 7 height 7
click at [486, 367] on button "Crear" at bounding box center [494, 364] width 29 height 15
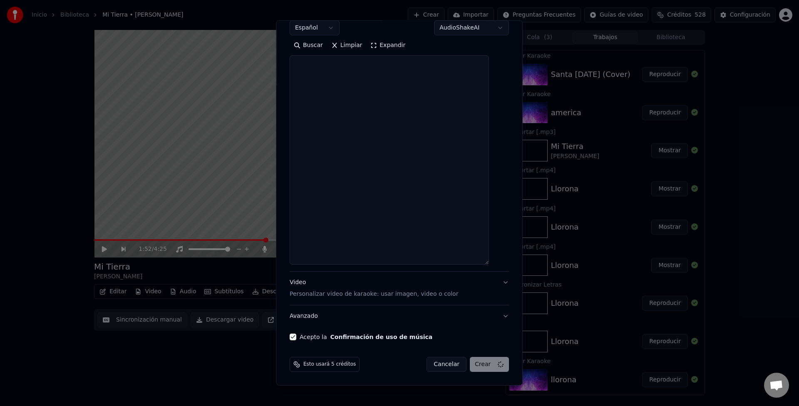
select select
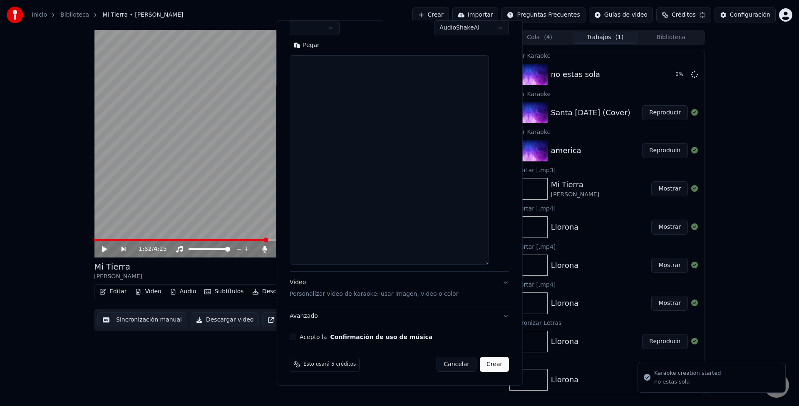
scroll to position [0, 0]
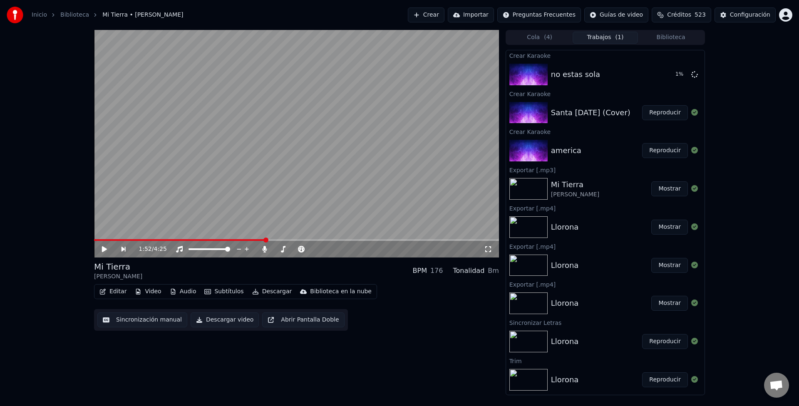
click at [656, 112] on button "Reproducir" at bounding box center [665, 112] width 46 height 15
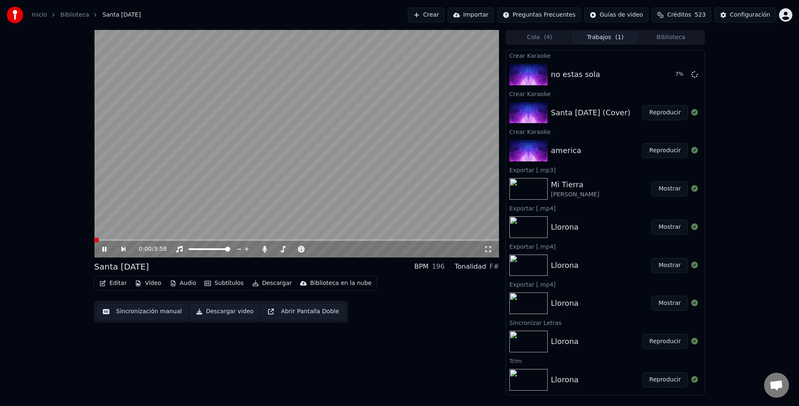
click at [94, 241] on span at bounding box center [94, 240] width 0 height 2
click at [146, 239] on video at bounding box center [296, 144] width 405 height 228
click at [145, 240] on span at bounding box center [184, 240] width 181 height 2
click at [170, 205] on video at bounding box center [296, 144] width 405 height 228
click at [128, 241] on span at bounding box center [111, 240] width 34 height 2
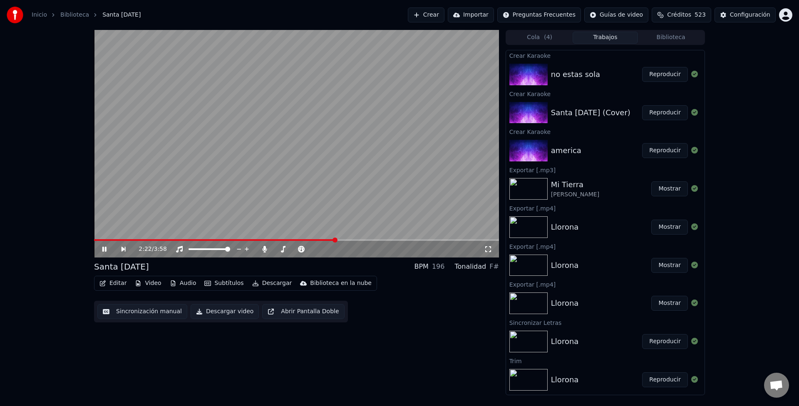
click at [336, 240] on span at bounding box center [296, 240] width 405 height 2
click at [435, 241] on span at bounding box center [296, 240] width 405 height 2
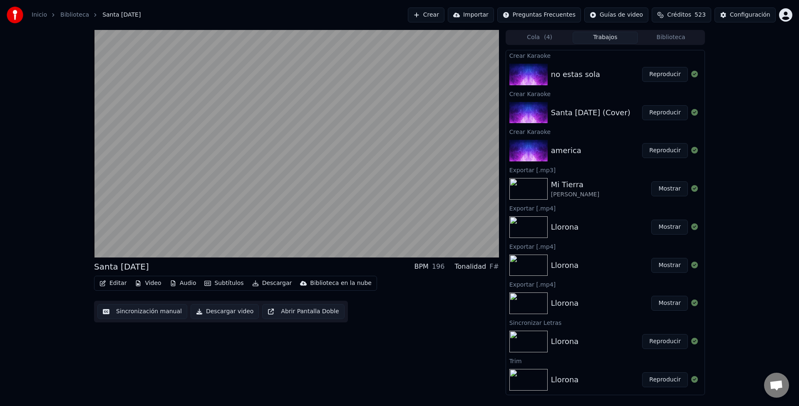
click at [174, 286] on button "Audio" at bounding box center [182, 283] width 33 height 12
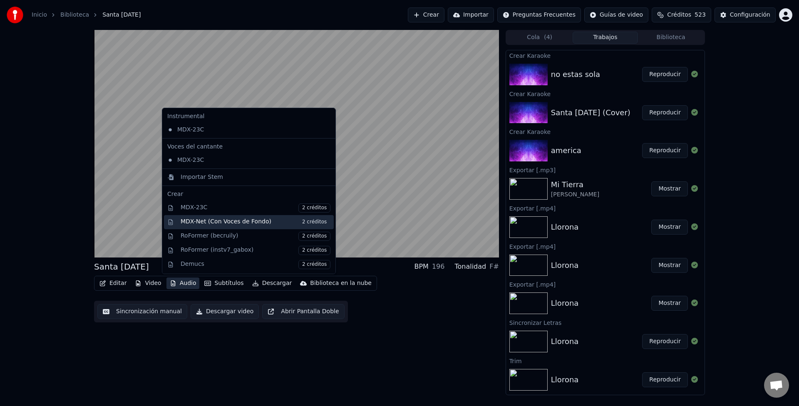
click at [228, 221] on div "MDX-Net (Con Voces de Fondo) 2 créditos" at bounding box center [256, 222] width 150 height 9
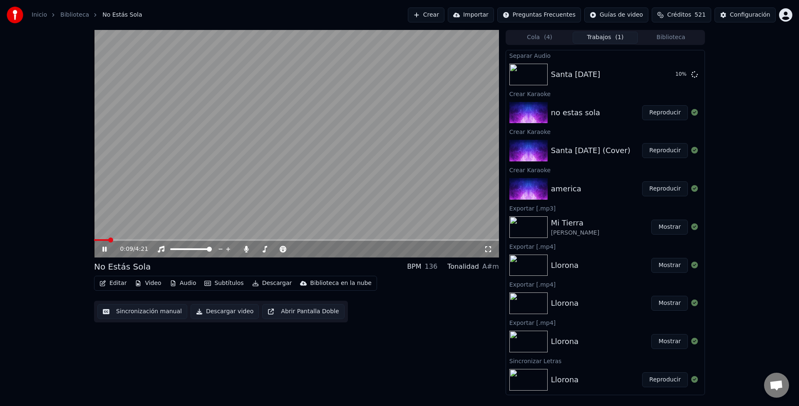
click at [487, 249] on icon at bounding box center [488, 249] width 8 height 7
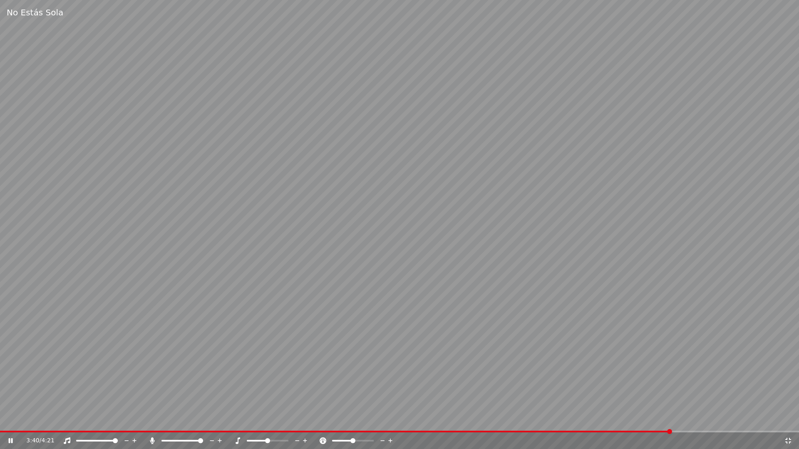
click at [671, 406] on span at bounding box center [399, 432] width 799 height 2
click at [698, 406] on div "3:40 / 4:21" at bounding box center [399, 441] width 799 height 17
click at [706, 406] on span at bounding box center [399, 432] width 799 height 2
click at [737, 406] on span at bounding box center [399, 432] width 799 height 2
click at [747, 406] on span at bounding box center [399, 432] width 799 height 2
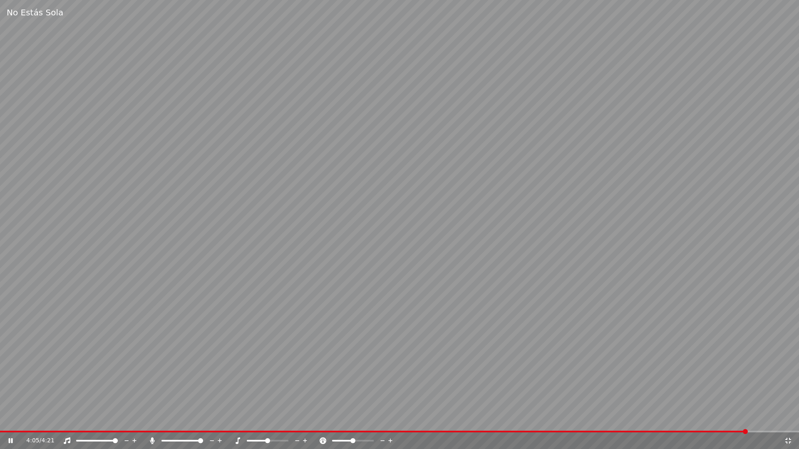
click at [758, 406] on span at bounding box center [399, 432] width 799 height 2
click at [764, 406] on span at bounding box center [399, 432] width 799 height 2
click at [775, 406] on div "4:11 / 4:21" at bounding box center [399, 441] width 799 height 17
drag, startPoint x: 484, startPoint y: 268, endPoint x: 475, endPoint y: 270, distance: 9.4
click at [478, 270] on video at bounding box center [399, 224] width 799 height 449
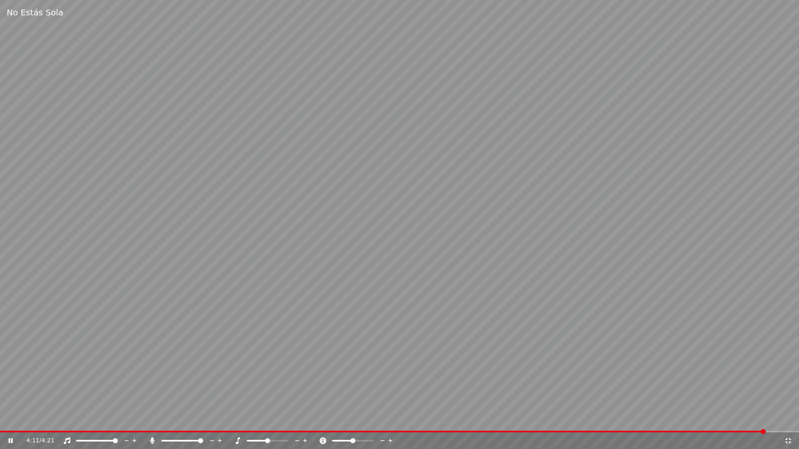
click at [475, 270] on video at bounding box center [399, 224] width 799 height 449
click at [294, 221] on video at bounding box center [399, 224] width 799 height 449
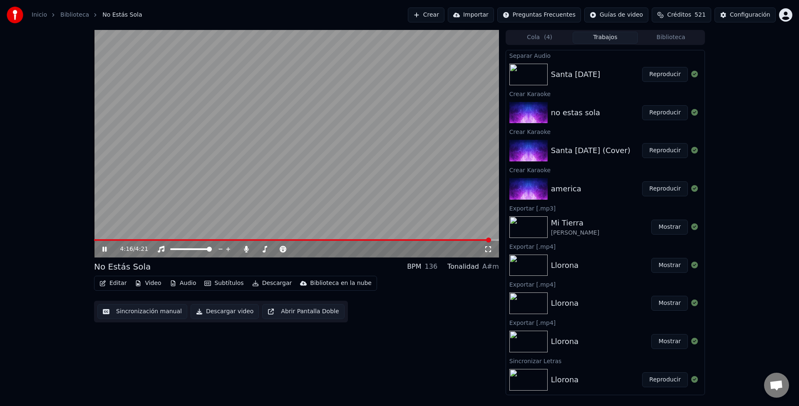
click at [242, 169] on video at bounding box center [296, 144] width 405 height 228
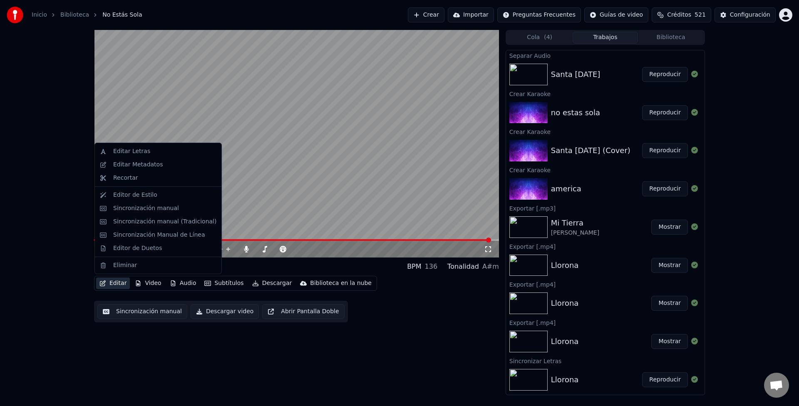
click at [122, 282] on button "Editar" at bounding box center [113, 283] width 34 height 12
click at [156, 222] on div "Sincronización manual (Tradicional)" at bounding box center [164, 222] width 103 height 8
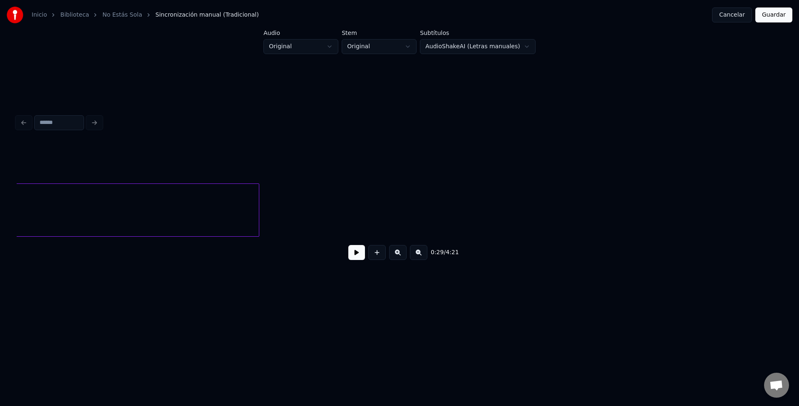
scroll to position [0, 41635]
click at [359, 256] on button at bounding box center [356, 252] width 17 height 15
click at [355, 255] on button at bounding box center [356, 252] width 17 height 15
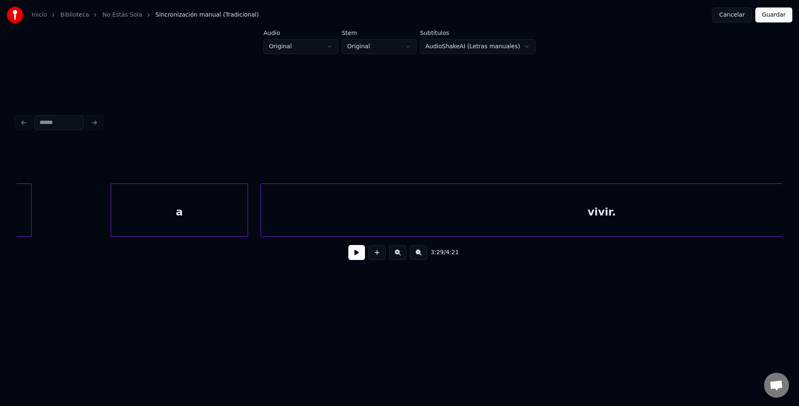
click at [193, 213] on div "a" at bounding box center [179, 212] width 136 height 57
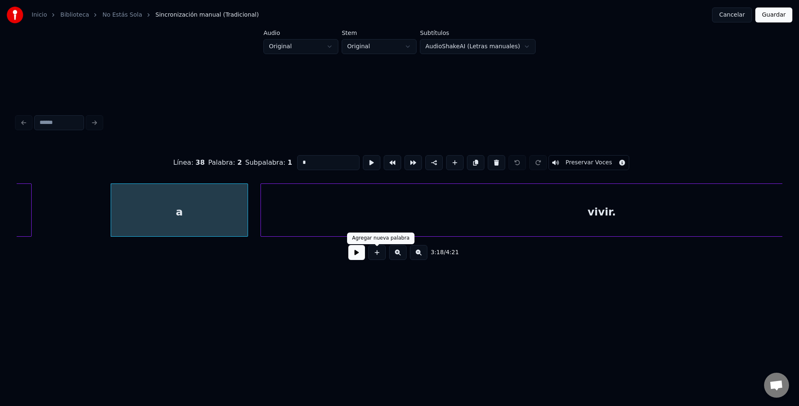
click at [357, 255] on button at bounding box center [356, 252] width 17 height 15
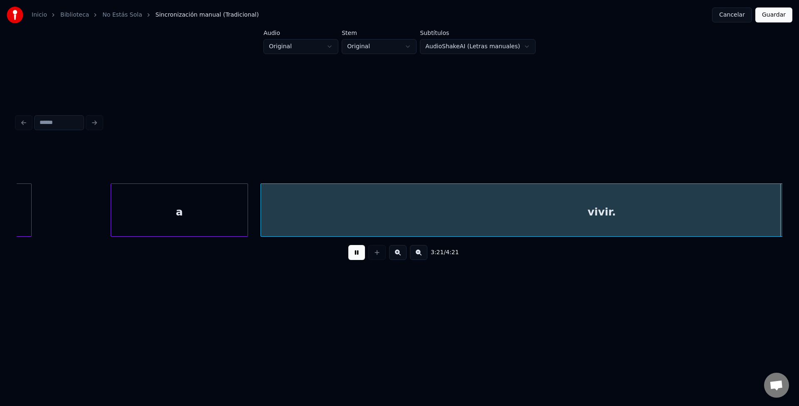
scroll to position [0, 41870]
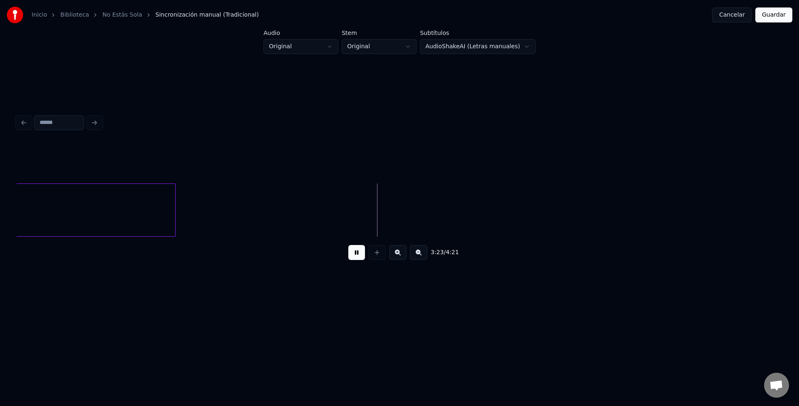
click at [357, 255] on button at bounding box center [356, 252] width 17 height 15
click at [723, 13] on button "Cancelar" at bounding box center [732, 14] width 40 height 15
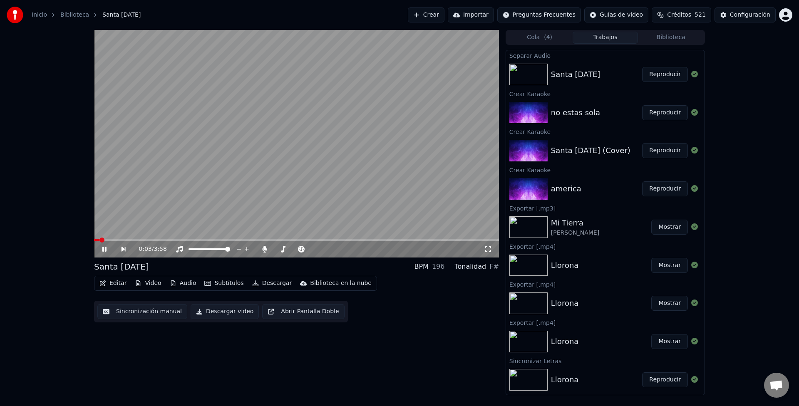
click at [563, 117] on div "no estas sola" at bounding box center [575, 113] width 49 height 12
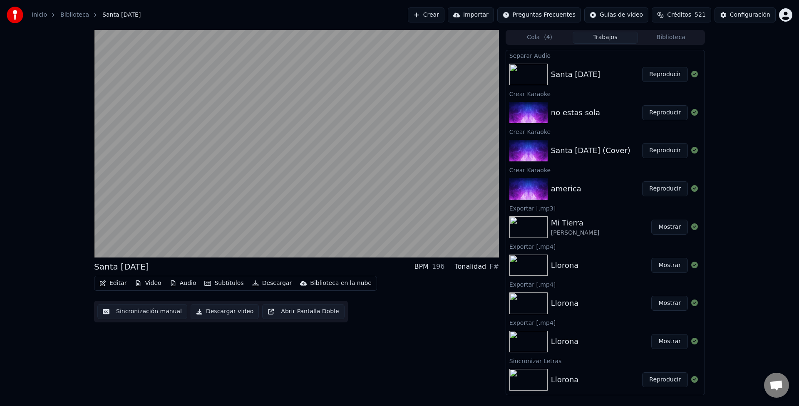
click at [659, 117] on button "Reproducir" at bounding box center [665, 112] width 46 height 15
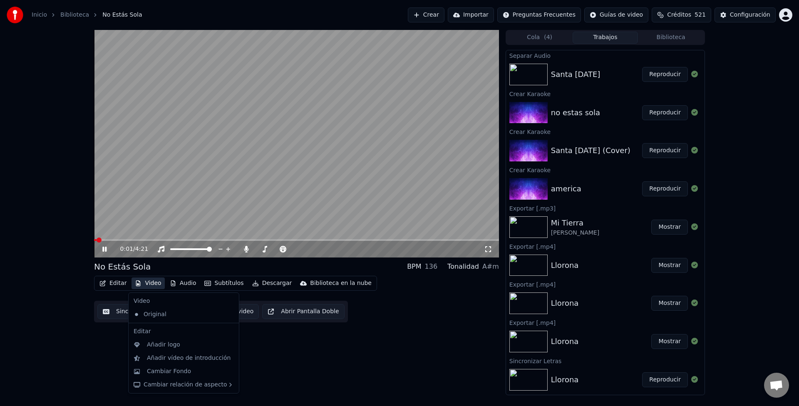
click at [156, 282] on button "Video" at bounding box center [147, 283] width 33 height 12
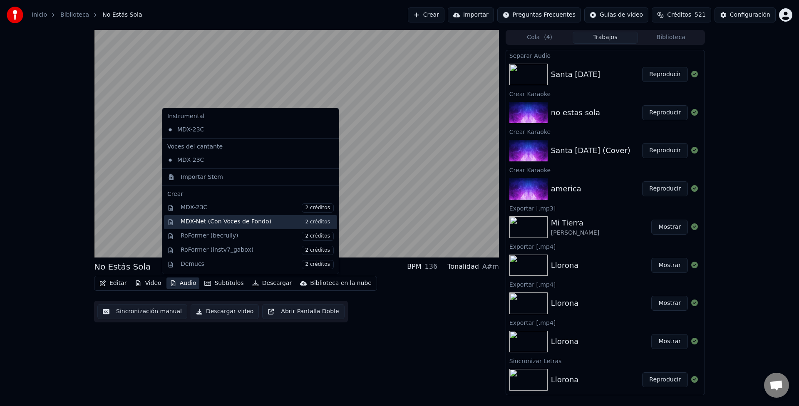
click at [241, 223] on div "MDX-Net (Con Voces de Fondo) 2 créditos" at bounding box center [257, 222] width 153 height 9
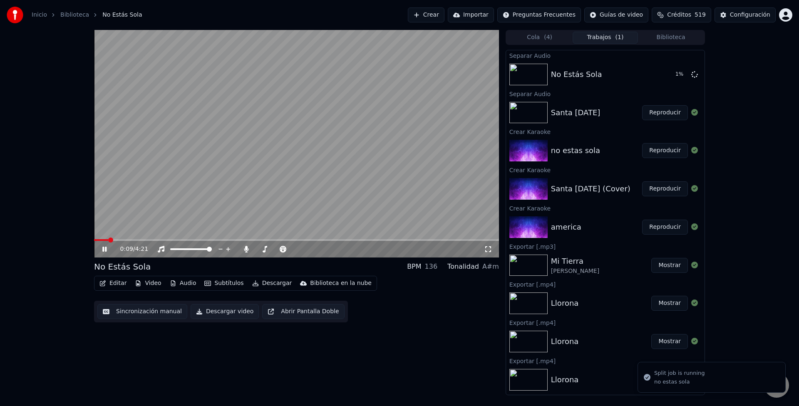
click at [660, 116] on button "Reproducir" at bounding box center [665, 112] width 46 height 15
click at [185, 285] on button "Audio" at bounding box center [182, 283] width 33 height 12
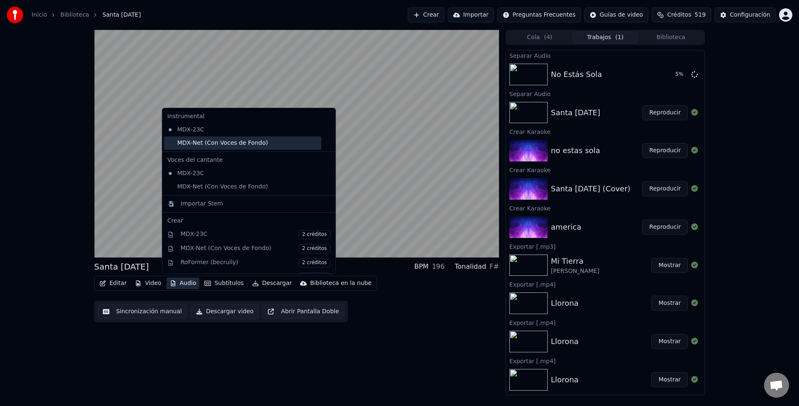
click at [268, 142] on div "MDX-Net (Con Voces de Fondo)" at bounding box center [242, 142] width 157 height 13
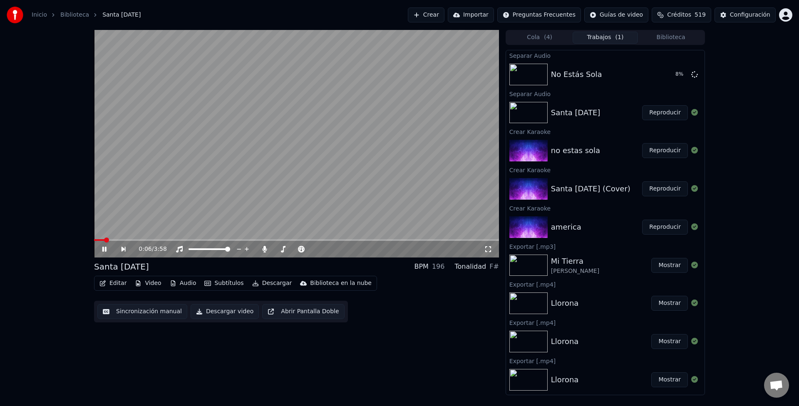
click at [178, 277] on div "Editar Video Audio Subtítulos Descargar Biblioteca en la nube" at bounding box center [235, 283] width 283 height 15
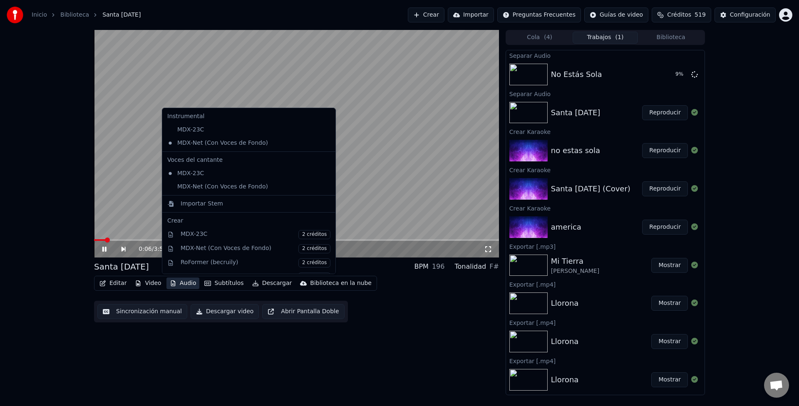
click at [178, 281] on button "Audio" at bounding box center [182, 283] width 33 height 12
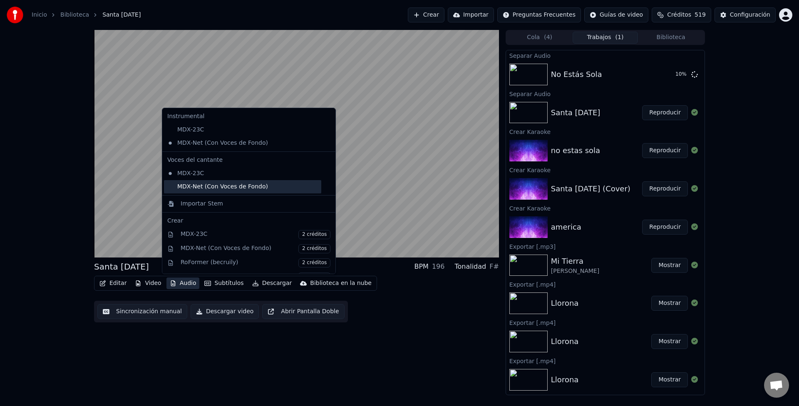
click at [238, 190] on div "MDX-Net (Con Voces de Fondo)" at bounding box center [242, 186] width 157 height 13
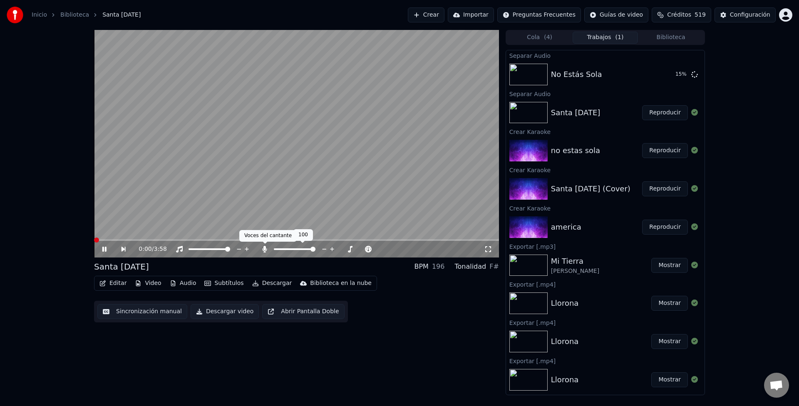
click at [267, 249] on icon at bounding box center [264, 249] width 8 height 7
click at [178, 240] on span at bounding box center [296, 240] width 405 height 2
click at [188, 239] on span at bounding box center [296, 240] width 405 height 2
click at [199, 239] on span at bounding box center [296, 240] width 405 height 2
click at [179, 240] on span at bounding box center [151, 240] width 114 height 2
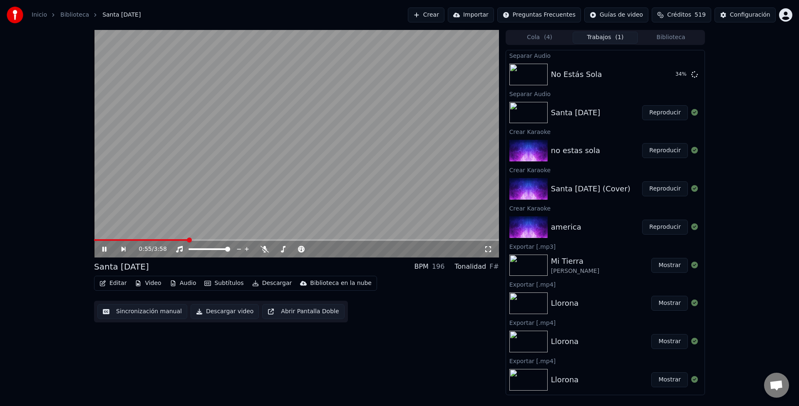
click at [111, 239] on span at bounding box center [141, 240] width 94 height 2
click at [421, 240] on span at bounding box center [296, 240] width 405 height 2
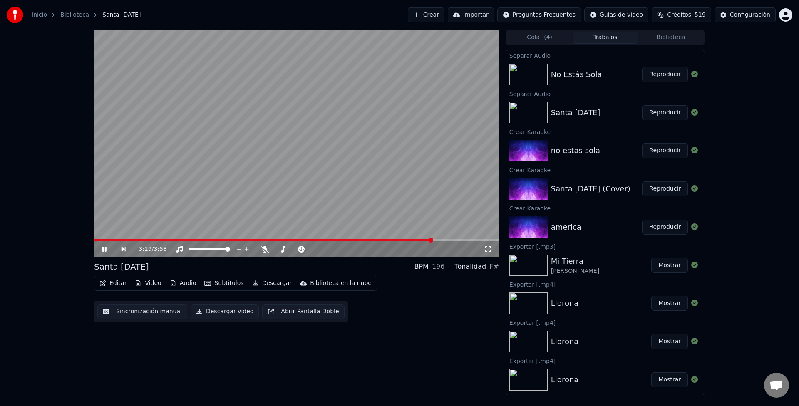
click at [433, 239] on span at bounding box center [296, 240] width 405 height 2
click at [445, 239] on span at bounding box center [296, 240] width 405 height 2
click at [460, 240] on span at bounding box center [289, 240] width 391 height 2
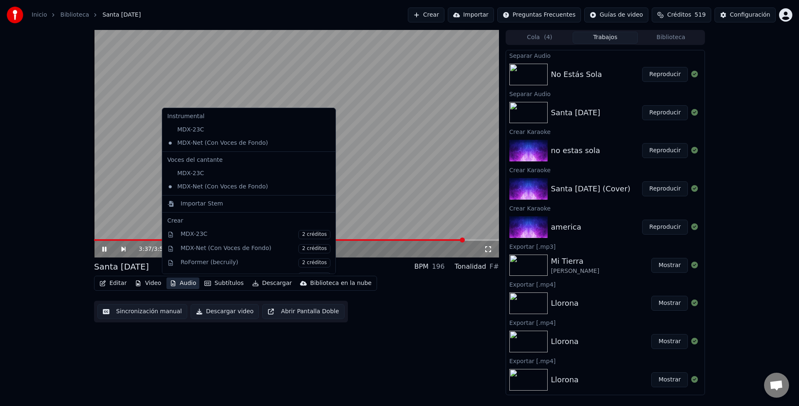
click at [184, 283] on button "Audio" at bounding box center [182, 283] width 33 height 12
click at [232, 191] on div "MDX-Net (Con Voces de Fondo)" at bounding box center [242, 186] width 157 height 13
click at [187, 283] on button "Audio" at bounding box center [182, 283] width 33 height 12
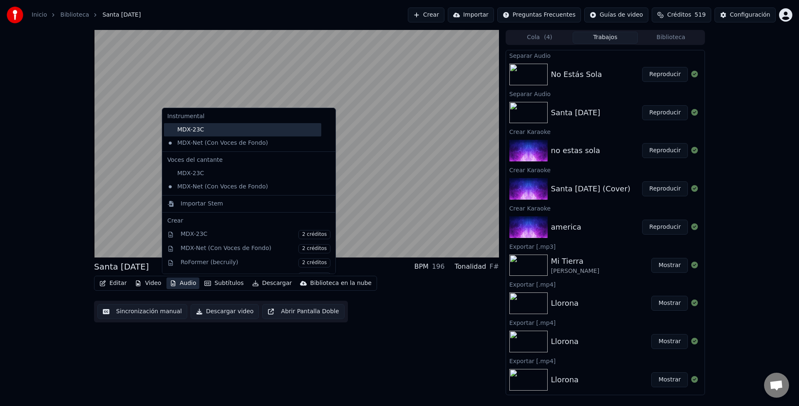
click at [190, 127] on div "MDX-23C" at bounding box center [242, 129] width 157 height 13
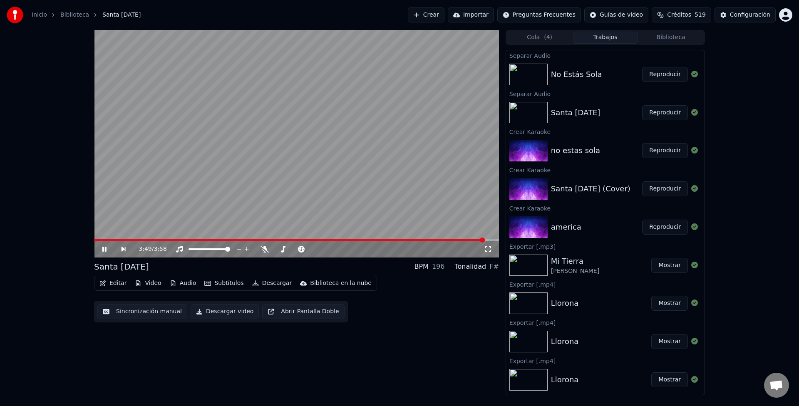
click at [453, 240] on span at bounding box center [289, 240] width 391 height 2
click at [189, 282] on button "Audio" at bounding box center [182, 283] width 33 height 12
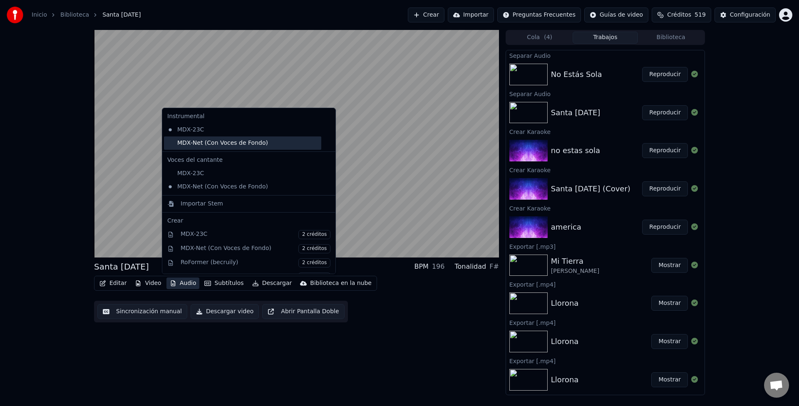
click at [223, 141] on div "MDX-Net (Con Voces de Fondo)" at bounding box center [242, 142] width 157 height 13
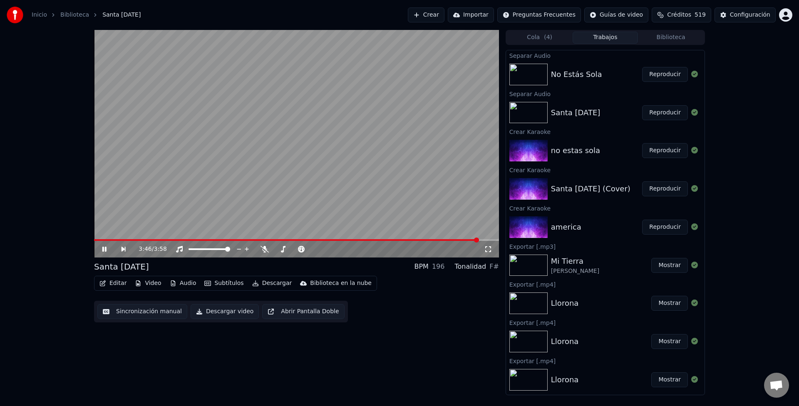
click at [182, 283] on button "Audio" at bounding box center [182, 283] width 33 height 12
click at [389, 224] on video at bounding box center [296, 144] width 405 height 228
click at [332, 239] on span at bounding box center [213, 240] width 238 height 2
click at [336, 209] on video at bounding box center [296, 144] width 405 height 228
click at [354, 240] on span at bounding box center [296, 240] width 405 height 2
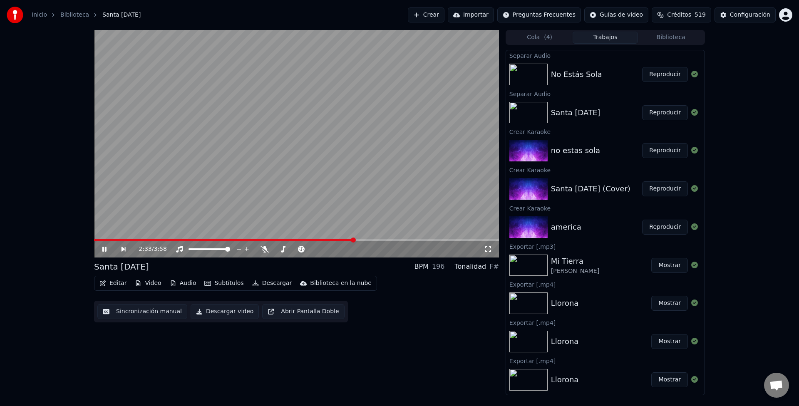
click at [375, 240] on span at bounding box center [296, 240] width 405 height 2
click at [667, 78] on button "Reproducir" at bounding box center [665, 74] width 46 height 15
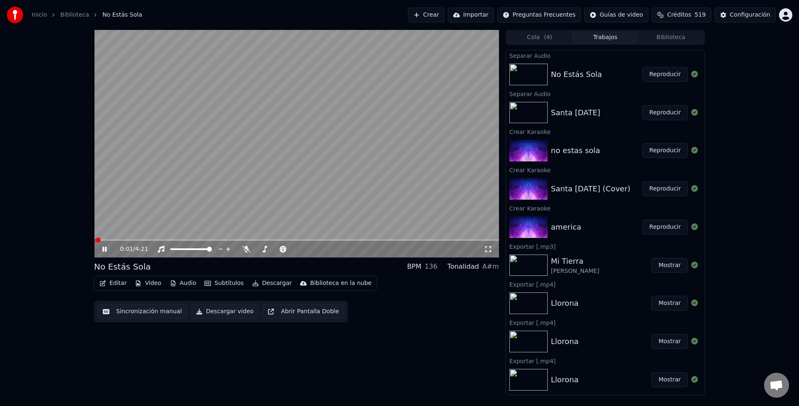
click at [188, 285] on button "Audio" at bounding box center [182, 283] width 33 height 12
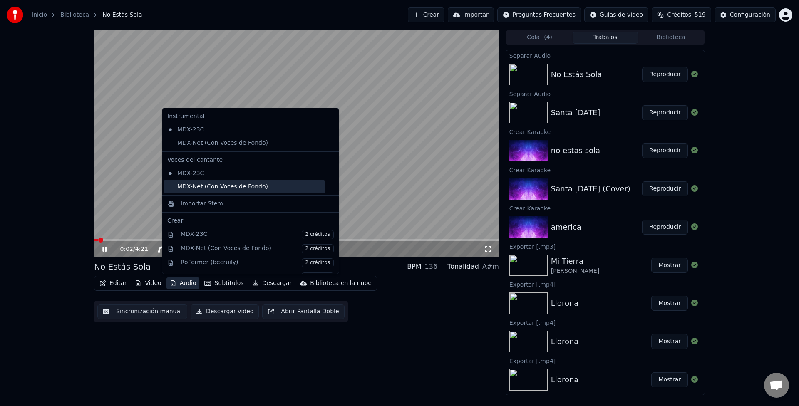
click at [216, 191] on div "MDX-Net (Con Voces de Fondo)" at bounding box center [244, 186] width 161 height 13
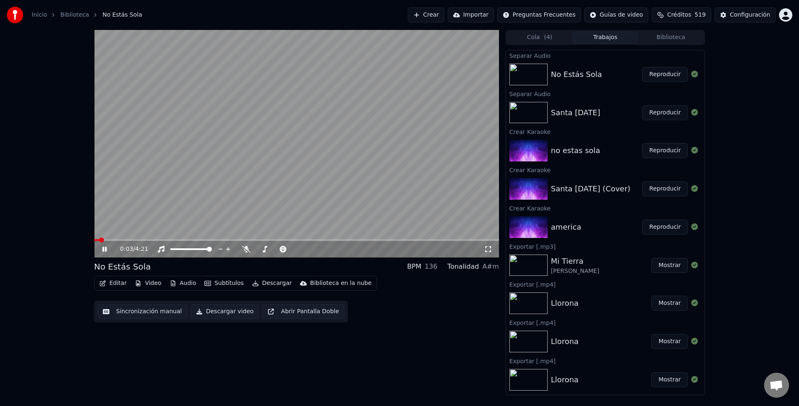
click at [171, 283] on icon "button" at bounding box center [173, 283] width 7 height 6
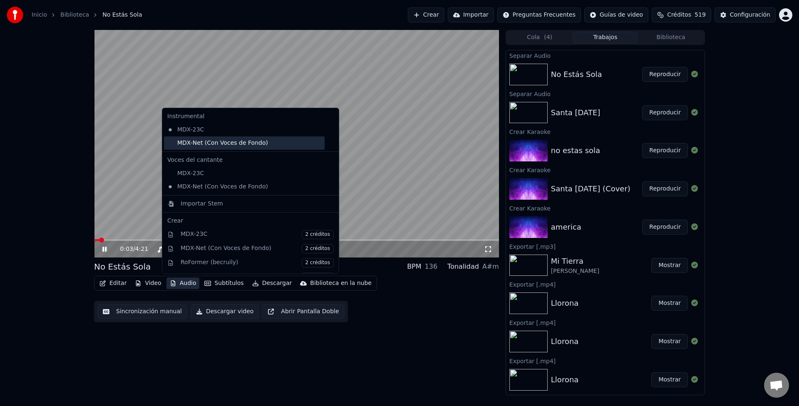
click at [216, 146] on div "MDX-Net (Con Voces de Fondo)" at bounding box center [244, 142] width 161 height 13
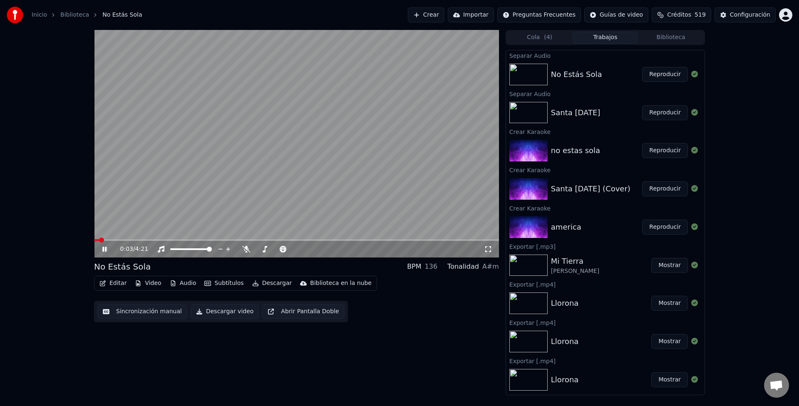
click at [205, 238] on video at bounding box center [296, 144] width 405 height 228
click at [200, 240] on span at bounding box center [296, 240] width 405 height 2
click at [205, 211] on video at bounding box center [296, 144] width 405 height 228
click at [179, 240] on span at bounding box center [136, 240] width 85 height 2
click at [391, 240] on span at bounding box center [296, 240] width 405 height 2
